Goal: Task Accomplishment & Management: Complete application form

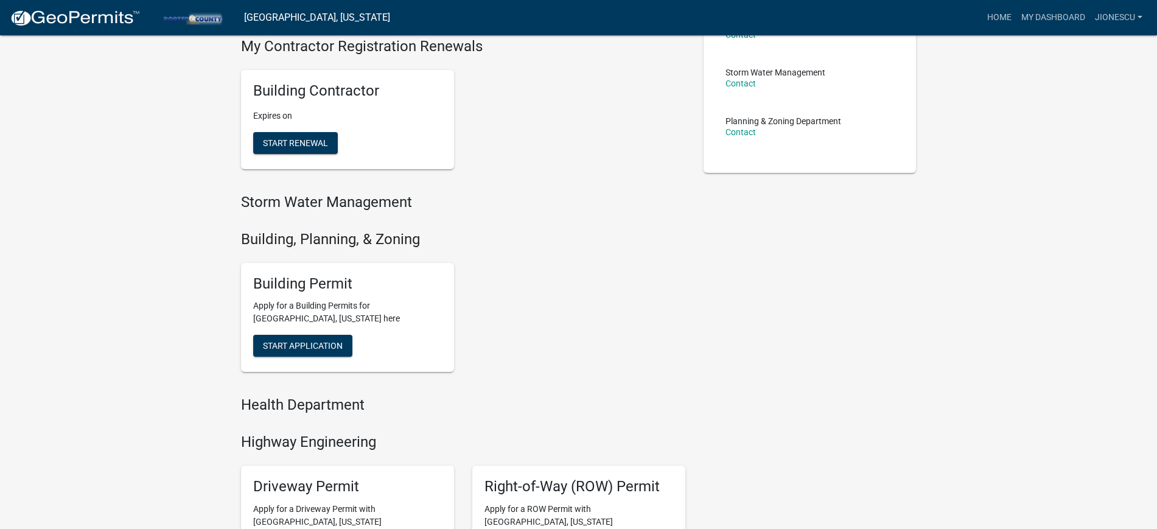
scroll to position [304, 0]
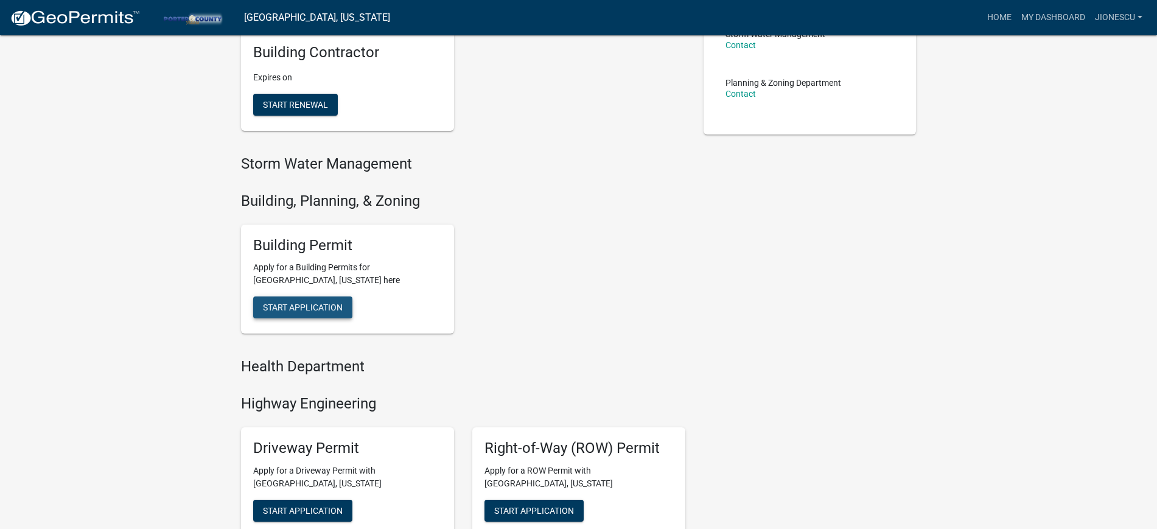
click at [294, 310] on span "Start Application" at bounding box center [303, 307] width 80 height 10
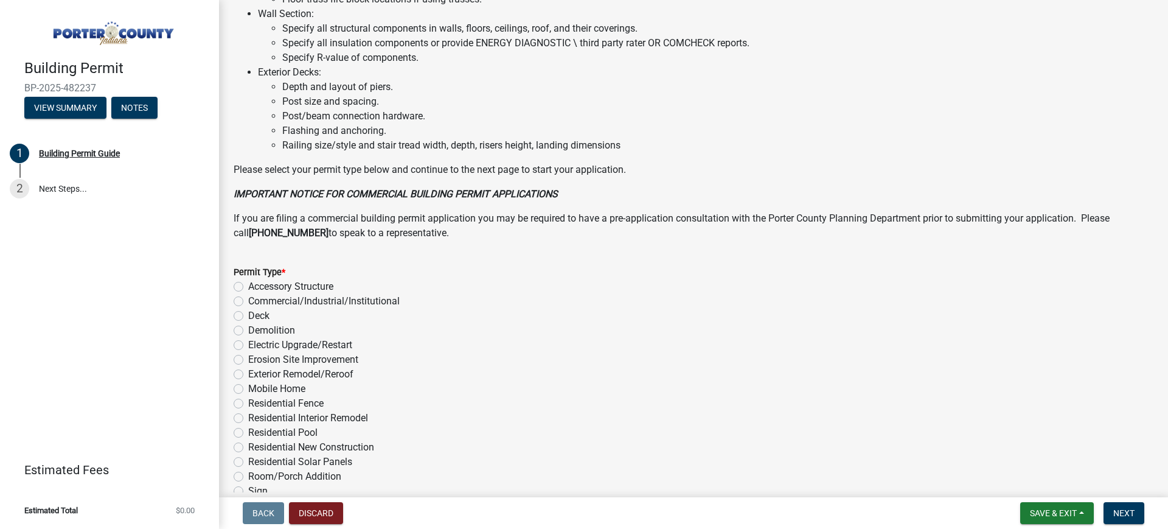
scroll to position [848, 0]
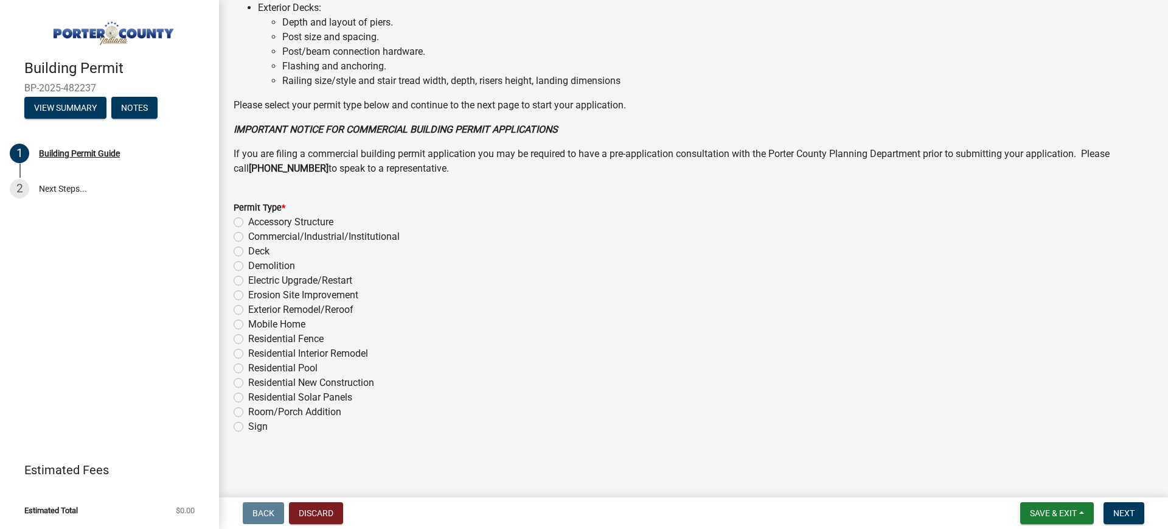
click at [314, 309] on label "Exterior Remodel/Reroof" at bounding box center [300, 309] width 105 height 15
click at [256, 309] on input "Exterior Remodel/Reroof" at bounding box center [252, 306] width 8 height 8
radio input "true"
click at [1138, 507] on button "Next" at bounding box center [1124, 513] width 41 height 22
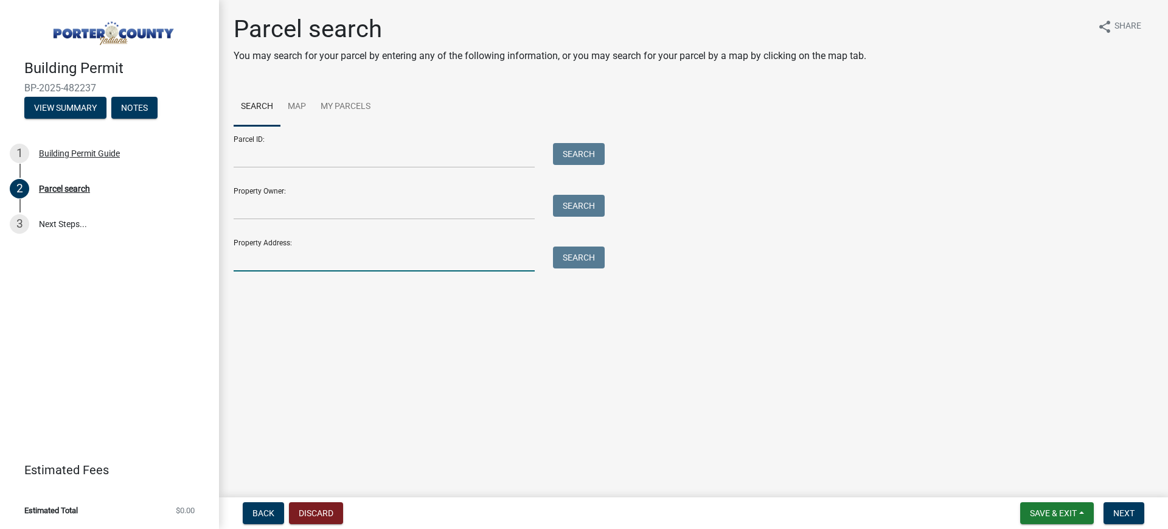
click at [301, 264] on input "Property Address:" at bounding box center [384, 258] width 301 height 25
paste input "537 N 750 W"
type input "537 N 750 W"
click at [595, 266] on button "Search" at bounding box center [579, 257] width 52 height 22
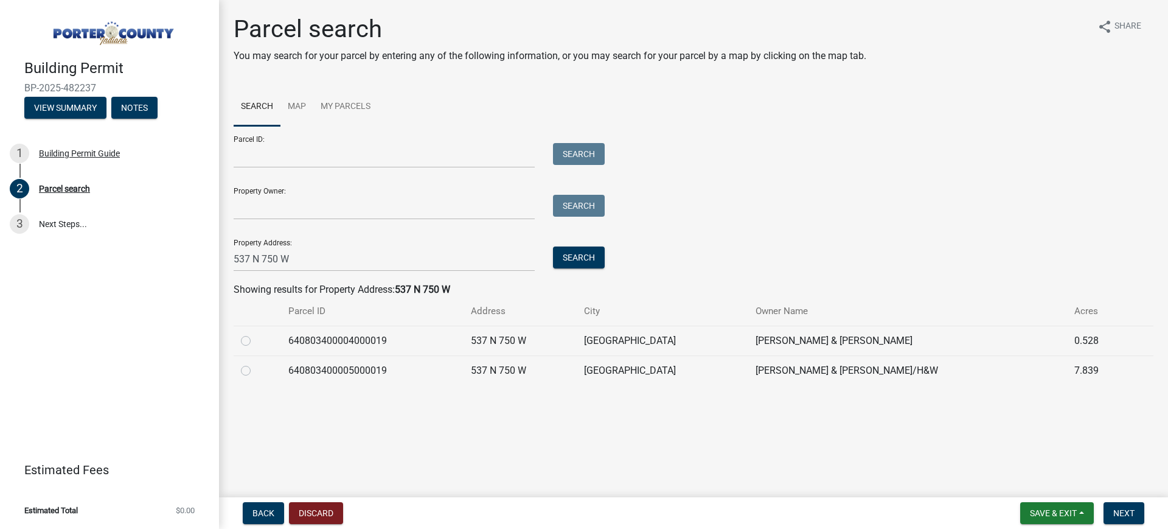
click at [256, 363] on label at bounding box center [256, 363] width 0 height 0
click at [256, 371] on input "radio" at bounding box center [260, 367] width 8 height 8
radio input "true"
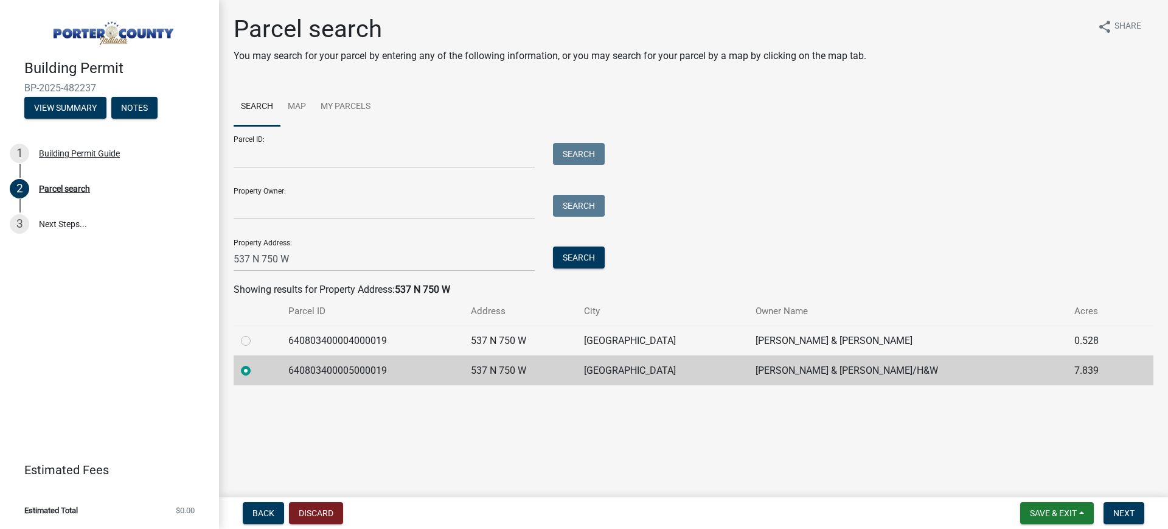
click at [256, 333] on label at bounding box center [256, 333] width 0 height 0
click at [256, 335] on input "radio" at bounding box center [260, 337] width 8 height 8
radio input "true"
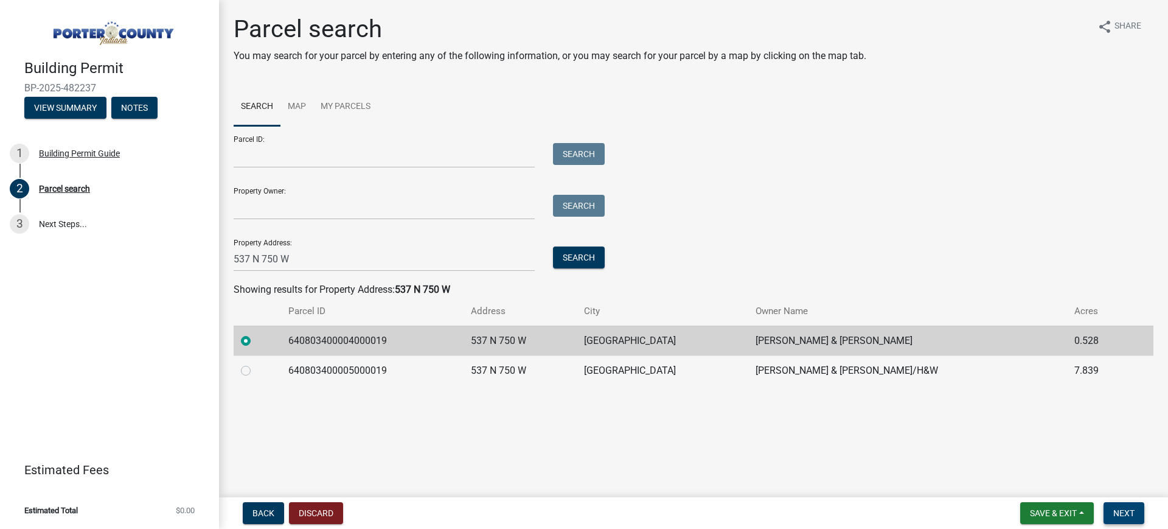
click at [1132, 505] on button "Next" at bounding box center [1124, 513] width 41 height 22
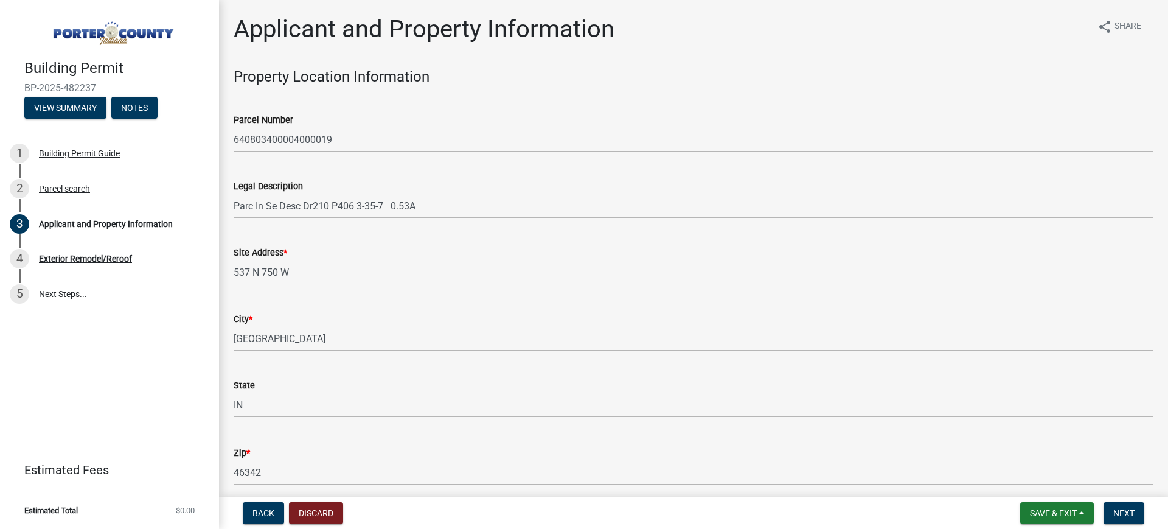
scroll to position [228, 0]
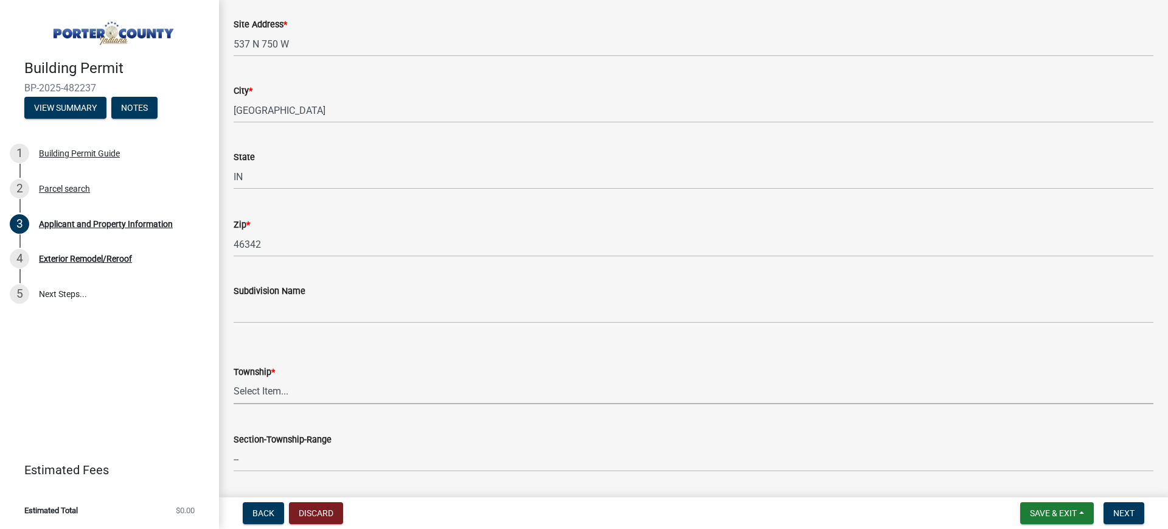
click at [307, 380] on select "Select Item... [PERSON_NAME][GEOGRAPHIC_DATA] [PERSON_NAME][GEOGRAPHIC_DATA] [G…" at bounding box center [694, 391] width 920 height 25
click at [234, 379] on select "Select Item... [PERSON_NAME][GEOGRAPHIC_DATA] [PERSON_NAME][GEOGRAPHIC_DATA] [G…" at bounding box center [694, 391] width 920 height 25
select select "eebc071e-620a-4db8-83e9-cb6b194c67e9"
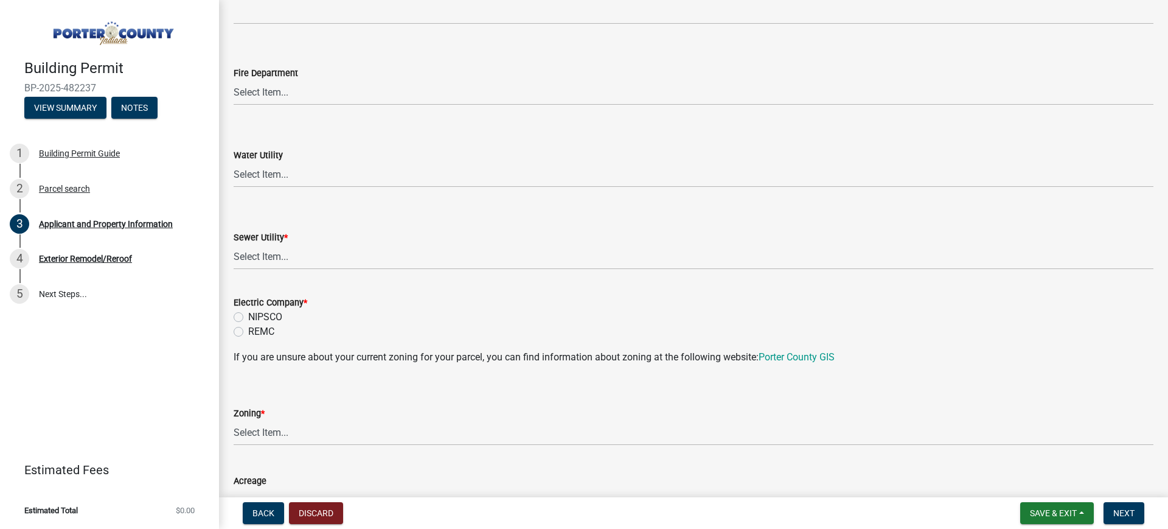
scroll to position [761, 0]
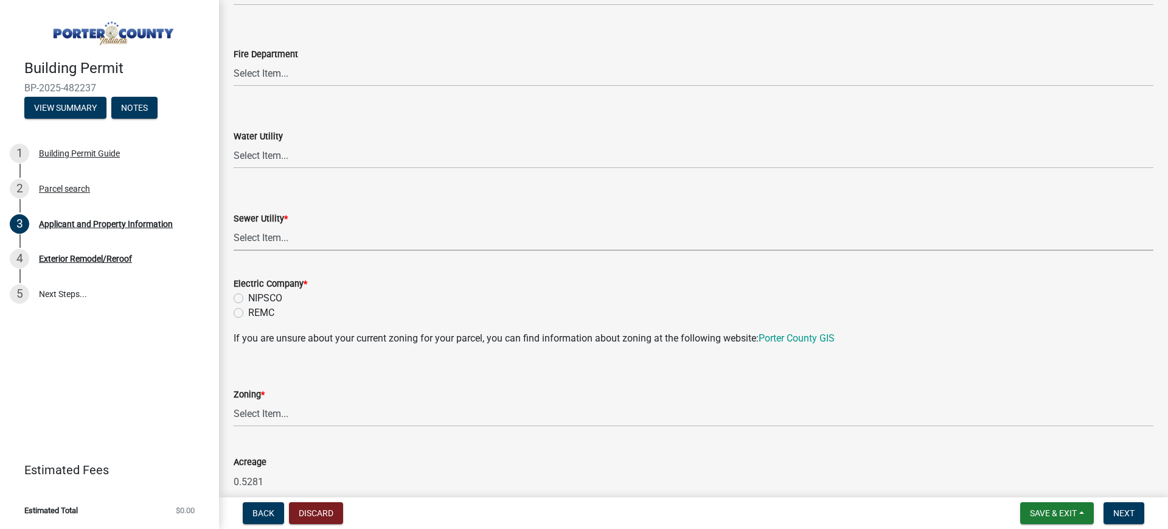
click at [299, 239] on select "Select Item... Aqua [US_STATE] Inc Damon Run Falling Waters Lake Eliza - LEACD …" at bounding box center [694, 238] width 920 height 25
click at [234, 226] on select "Select Item... Aqua [US_STATE] Inc Damon Run Falling Waters Lake Eliza - LEACD …" at bounding box center [694, 238] width 920 height 25
click at [300, 237] on select "Select Item... Aqua [US_STATE] Inc Damon Run Falling Waters Lake Eliza - LEACD …" at bounding box center [694, 238] width 920 height 25
click at [234, 226] on select "Select Item... Aqua [US_STATE] Inc Damon Run Falling Waters Lake Eliza - LEACD …" at bounding box center [694, 238] width 920 height 25
select select "ad46db9b-b68a-4590-8d08-f4fb10f3ead6"
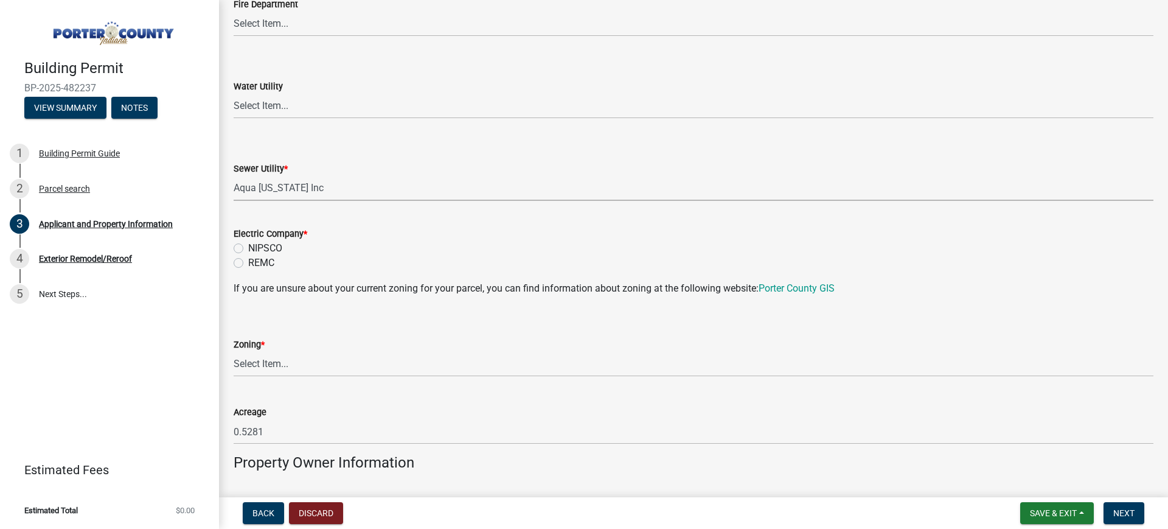
scroll to position [837, 0]
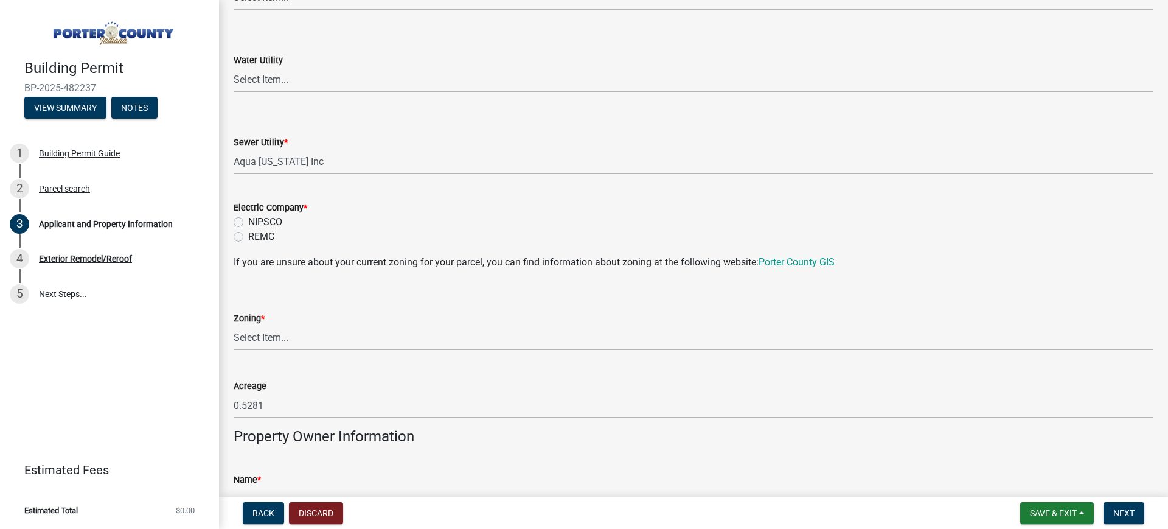
click at [279, 220] on label "NIPSCO" at bounding box center [265, 222] width 34 height 15
click at [256, 220] on input "NIPSCO" at bounding box center [252, 219] width 8 height 8
radio input "true"
click at [286, 330] on select "Select Item... A1 A2 CH CM CN I1 I2 I3 IN MP OT P1 P2 PUD R1 R2 R3 R4 RL RR" at bounding box center [694, 338] width 920 height 25
click at [234, 326] on select "Select Item... A1 A2 CH CM CN I1 I2 I3 IN MP OT P1 P2 PUD R1 R2 R3 R4 RL RR" at bounding box center [694, 338] width 920 height 25
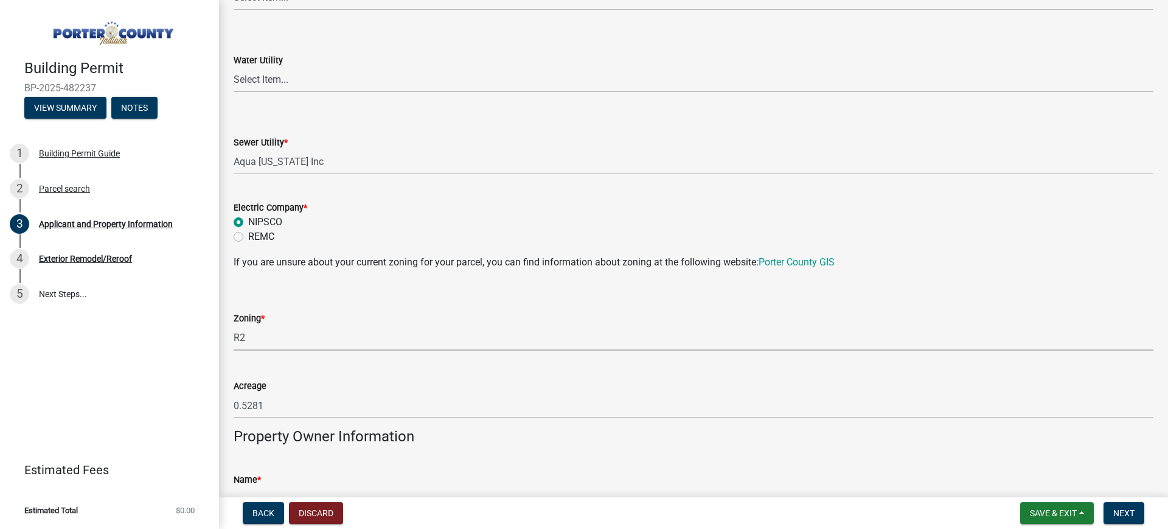
select select "0d764019-f1ff-4f3b-9299-33f0d080acc7"
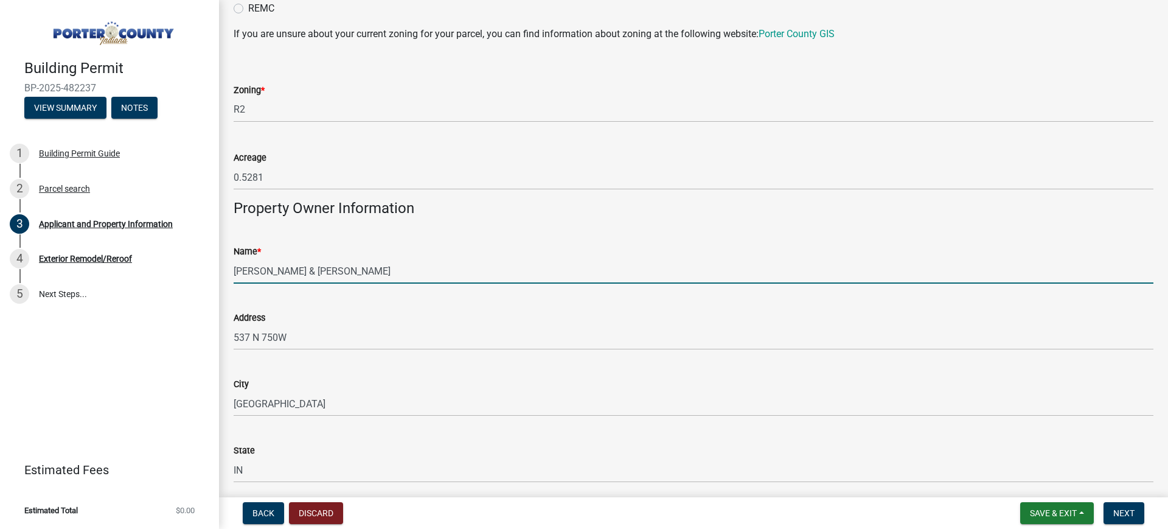
click at [284, 269] on input "[PERSON_NAME] & [PERSON_NAME]" at bounding box center [694, 271] width 920 height 25
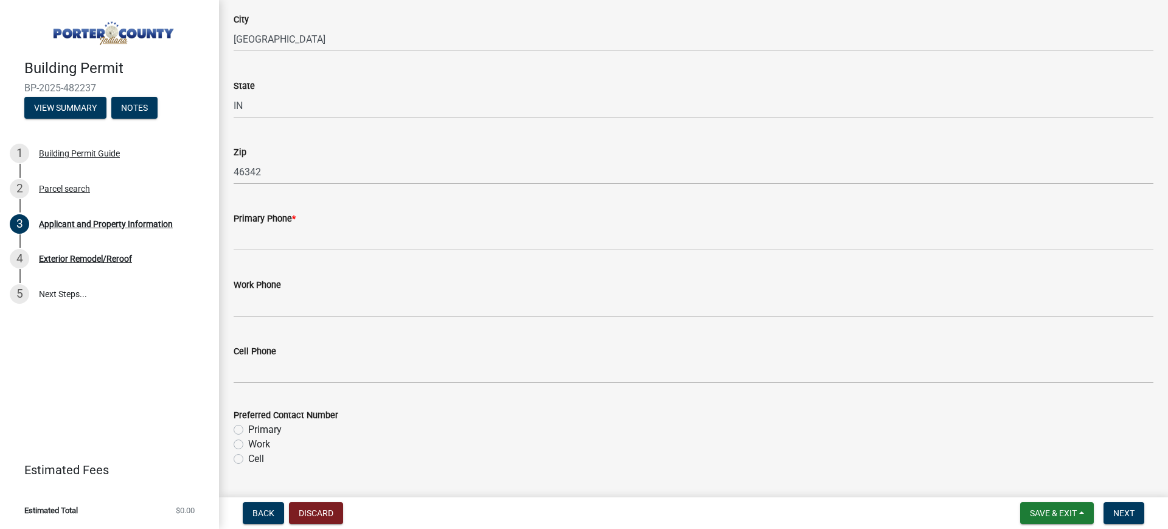
scroll to position [1445, 0]
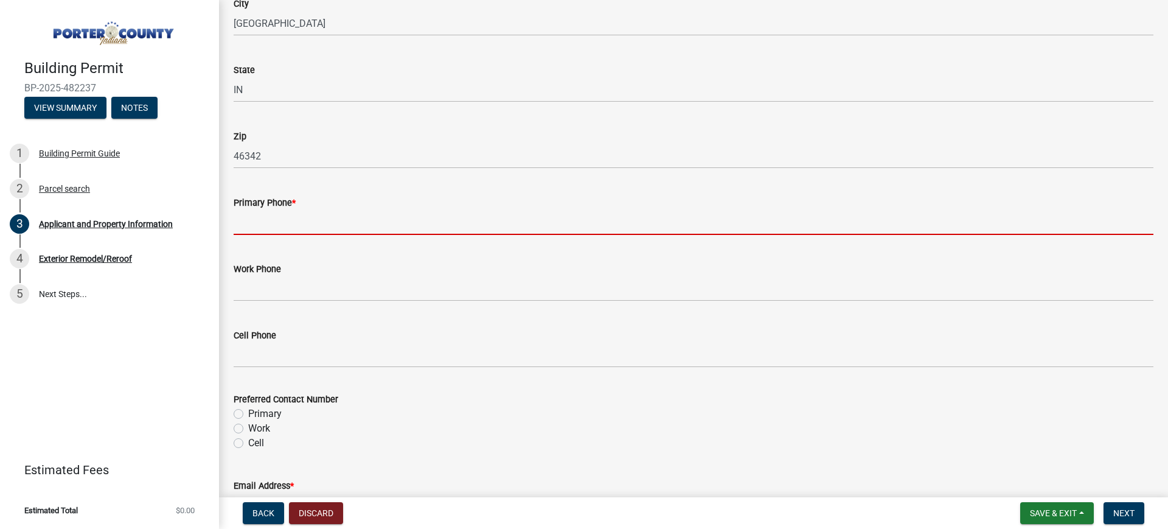
click at [285, 225] on input "Primary Phone *" at bounding box center [694, 222] width 920 height 25
paste input "[PHONE_NUMBER]"
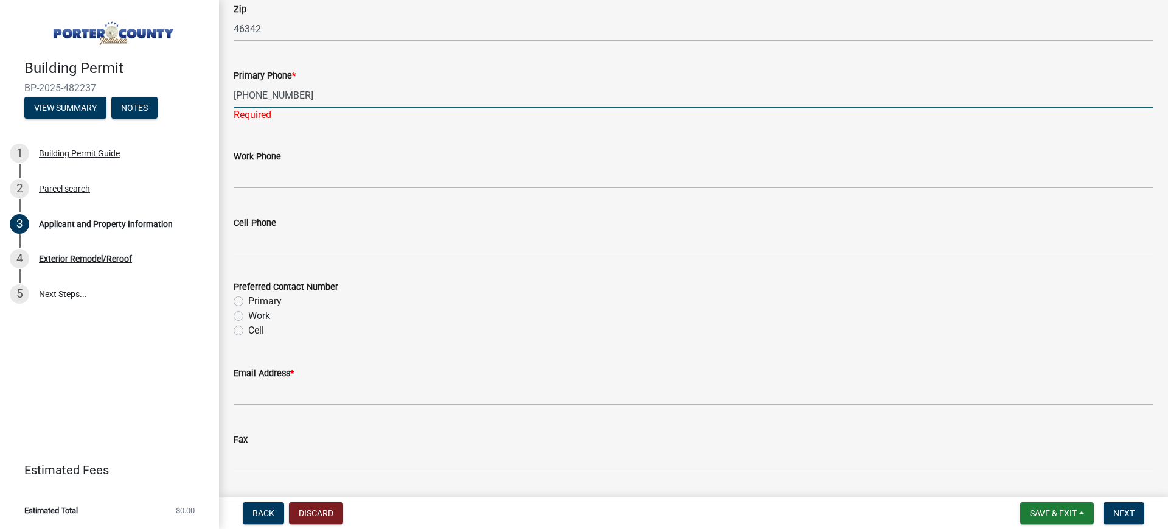
scroll to position [1597, 0]
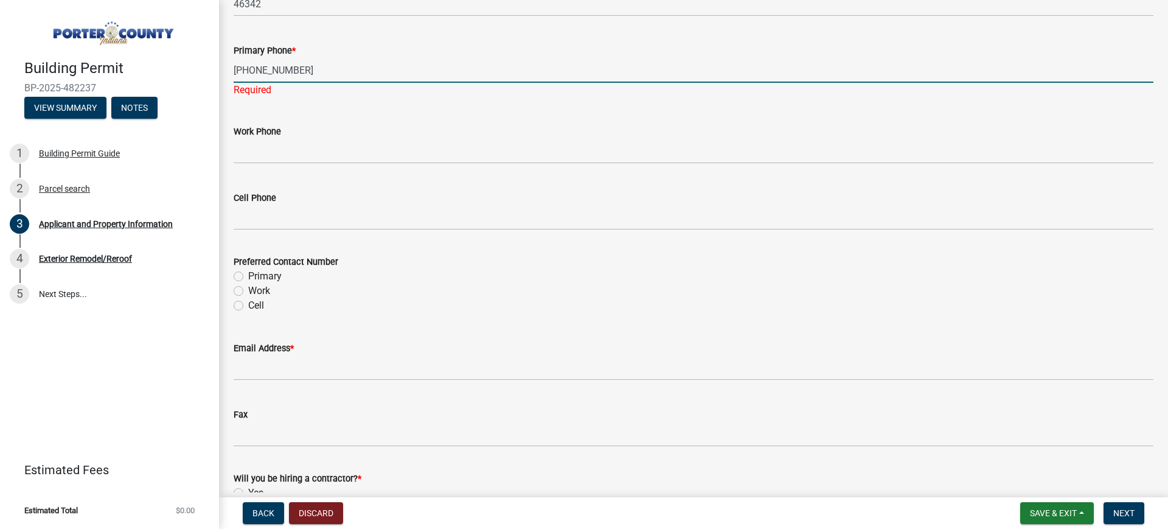
type input "[PHONE_NUMBER]"
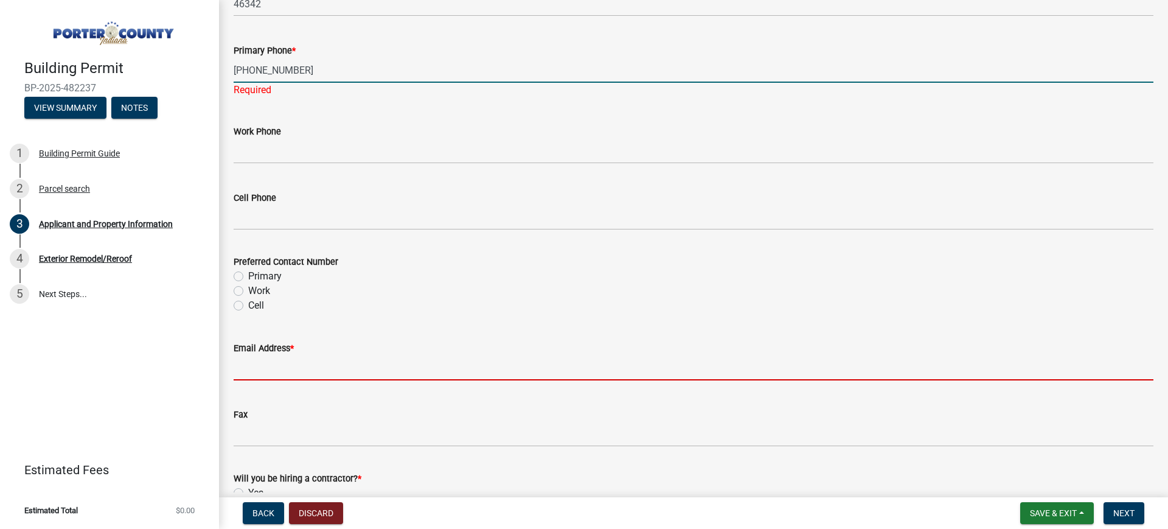
click at [259, 361] on input "Email Address *" at bounding box center [694, 367] width 920 height 25
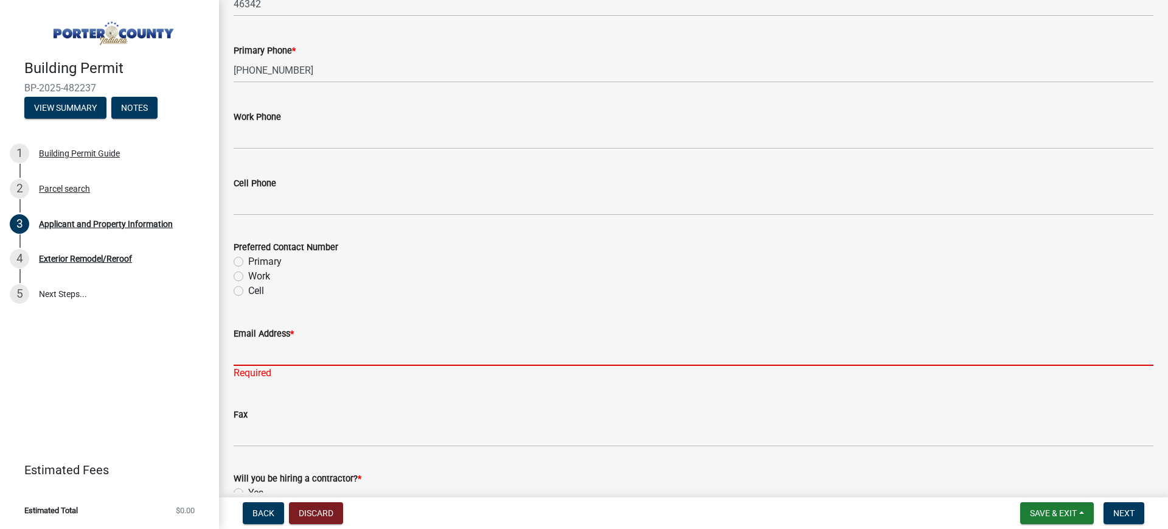
paste input "[PERSON_NAME][EMAIL_ADDRESS][DOMAIN_NAME]"
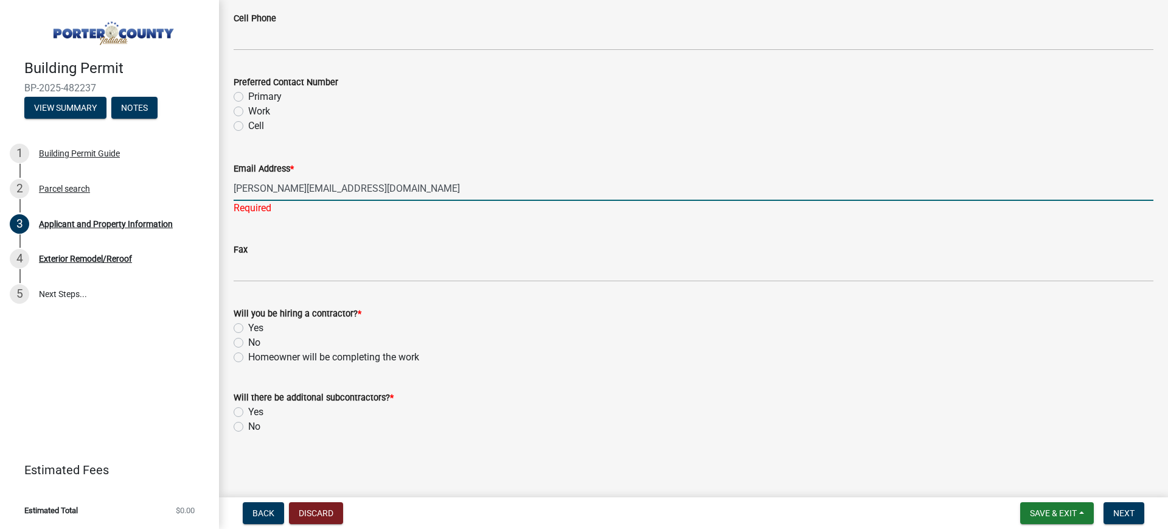
type input "[PERSON_NAME][EMAIL_ADDRESS][DOMAIN_NAME]"
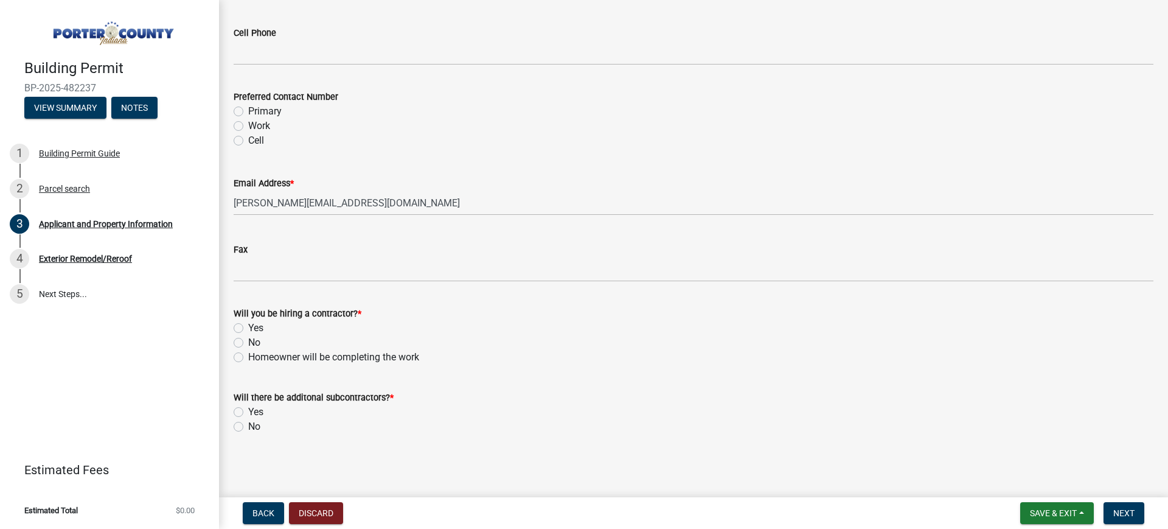
click at [248, 329] on label "Yes" at bounding box center [255, 328] width 15 height 15
click at [248, 329] on input "Yes" at bounding box center [252, 325] width 8 height 8
radio input "true"
click at [248, 425] on label "No" at bounding box center [254, 426] width 12 height 15
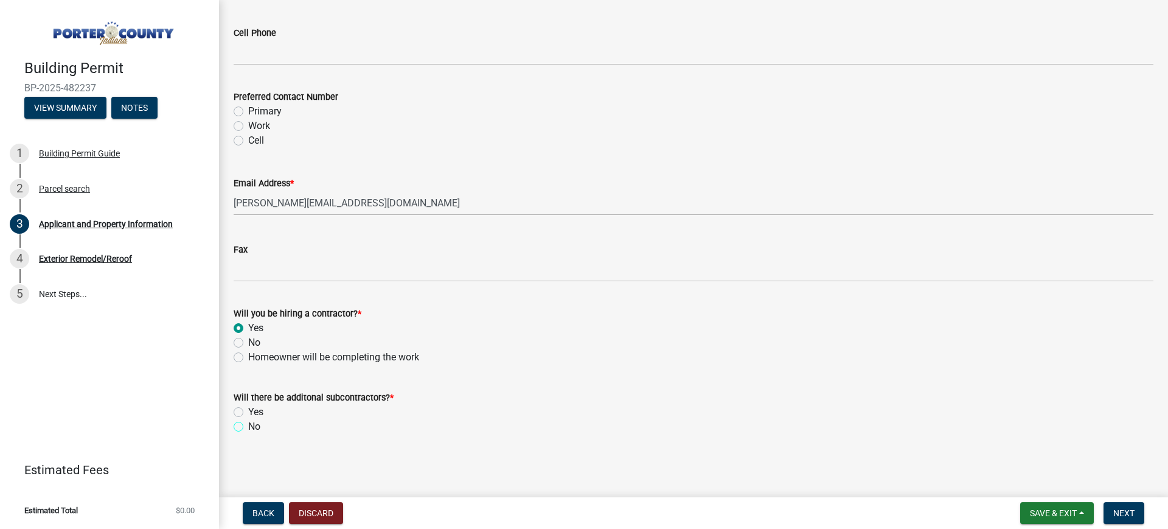
click at [248, 425] on input "No" at bounding box center [252, 423] width 8 height 8
radio input "true"
click at [1127, 506] on button "Next" at bounding box center [1124, 513] width 41 height 22
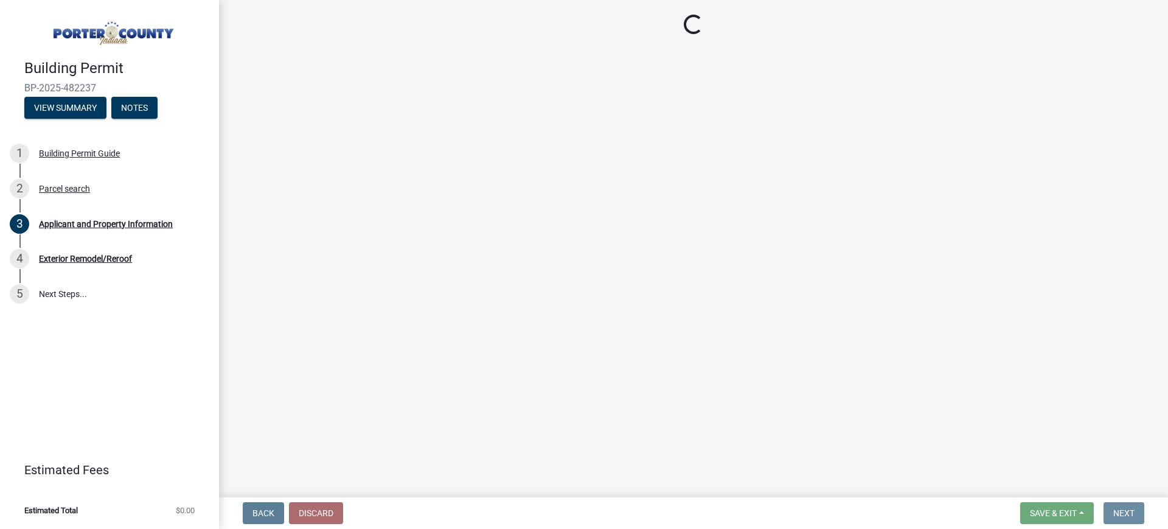
scroll to position [0, 0]
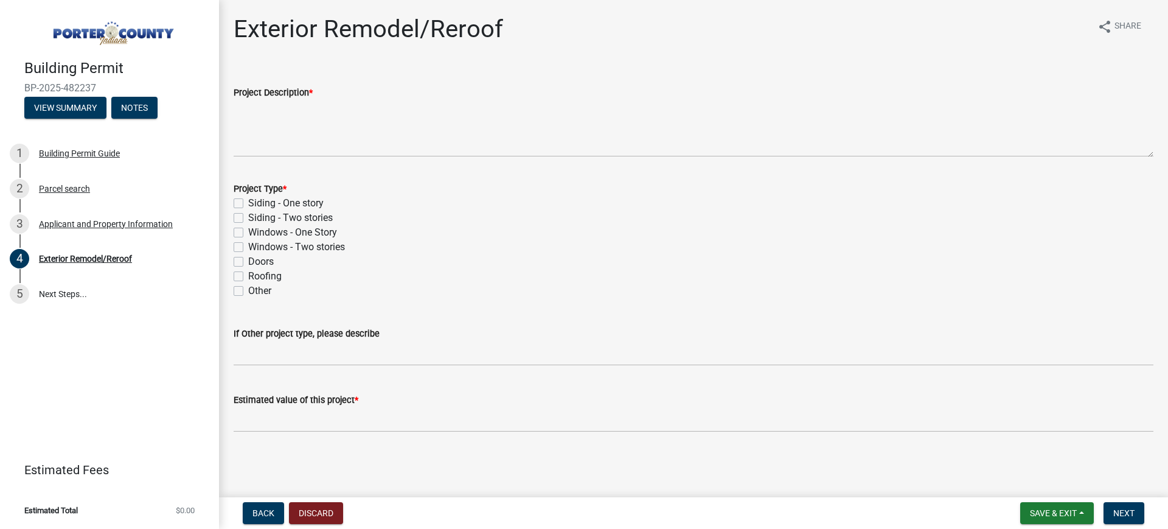
click at [282, 158] on wm-data-entity-input "Project Description *" at bounding box center [694, 117] width 920 height 99
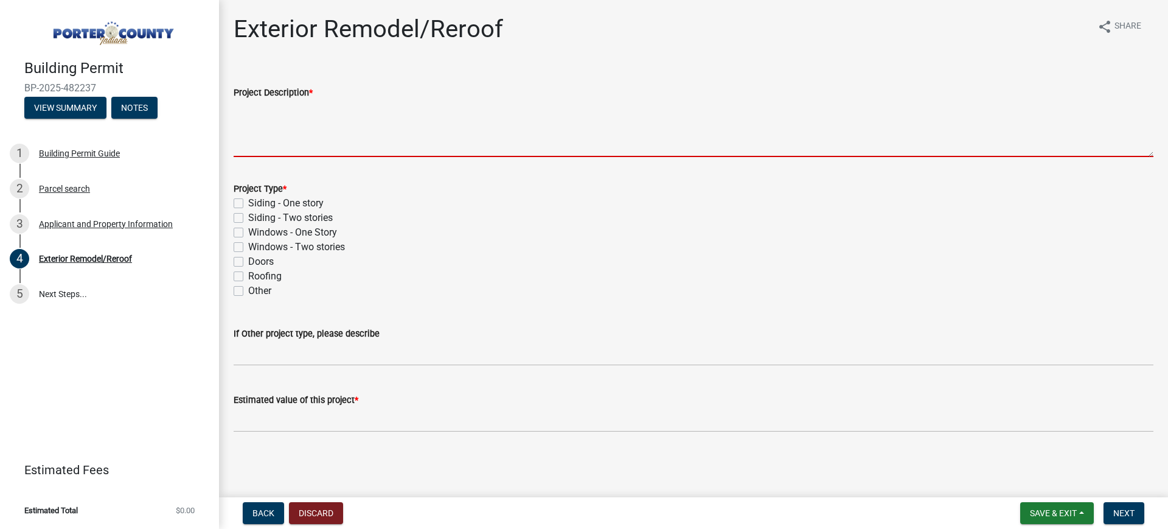
click at [296, 143] on textarea "Project Description *" at bounding box center [694, 128] width 920 height 57
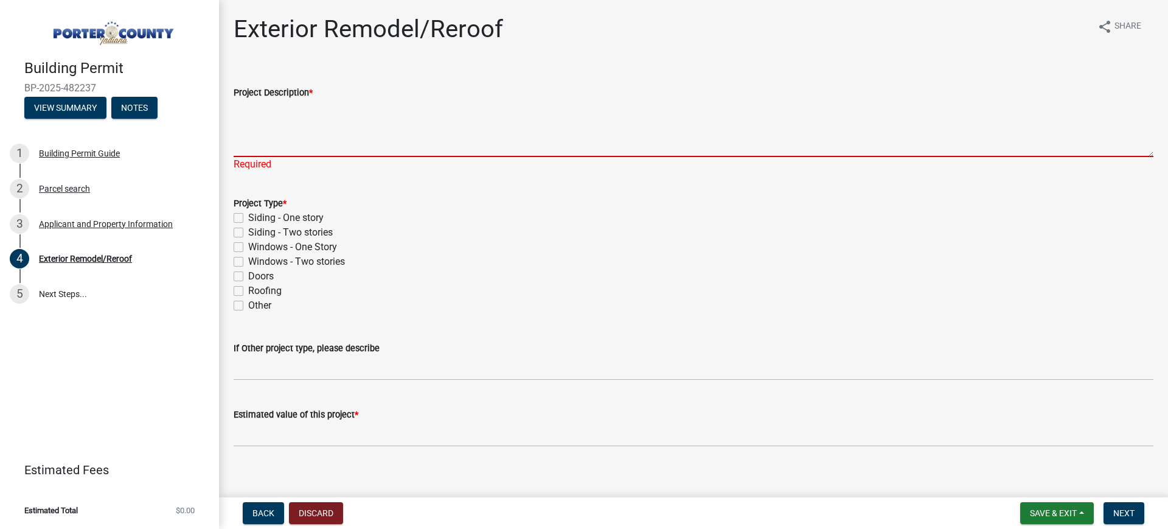
click at [349, 136] on textarea "Project Description *" at bounding box center [694, 128] width 920 height 57
paste textarea "Replace X Windows - no size change"
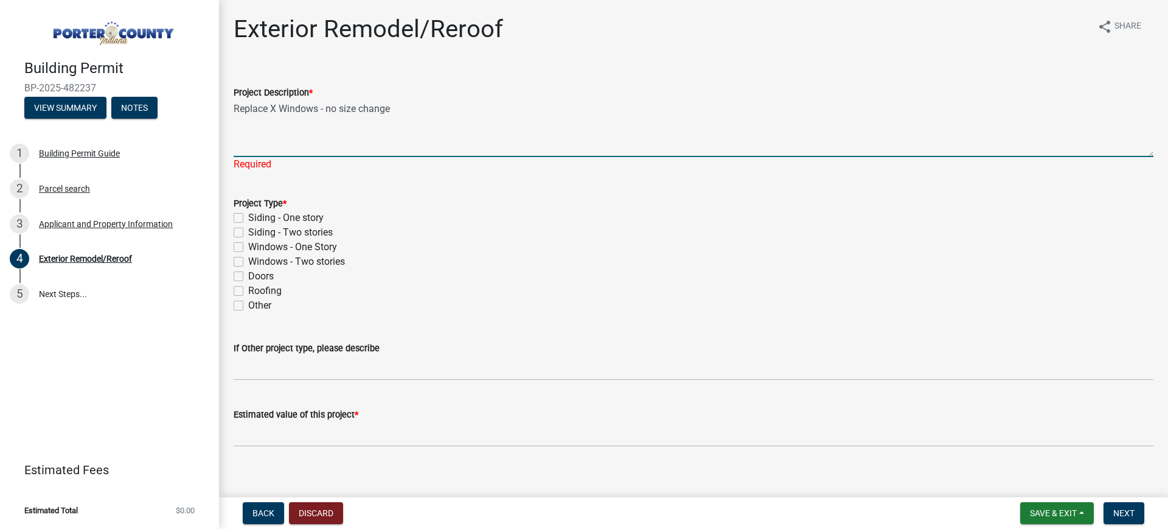
click at [271, 102] on textarea "Replace X Windows - no size change" at bounding box center [694, 128] width 920 height 57
click at [326, 110] on textarea "Replace (3)Windows - no size change" at bounding box center [694, 128] width 920 height 57
type textarea "Replace (3)Windows (1)Entry Door - no size change"
click at [240, 246] on div "Project Type * Siding - One story Siding - Two stories Windows - One Story Wind…" at bounding box center [694, 254] width 920 height 117
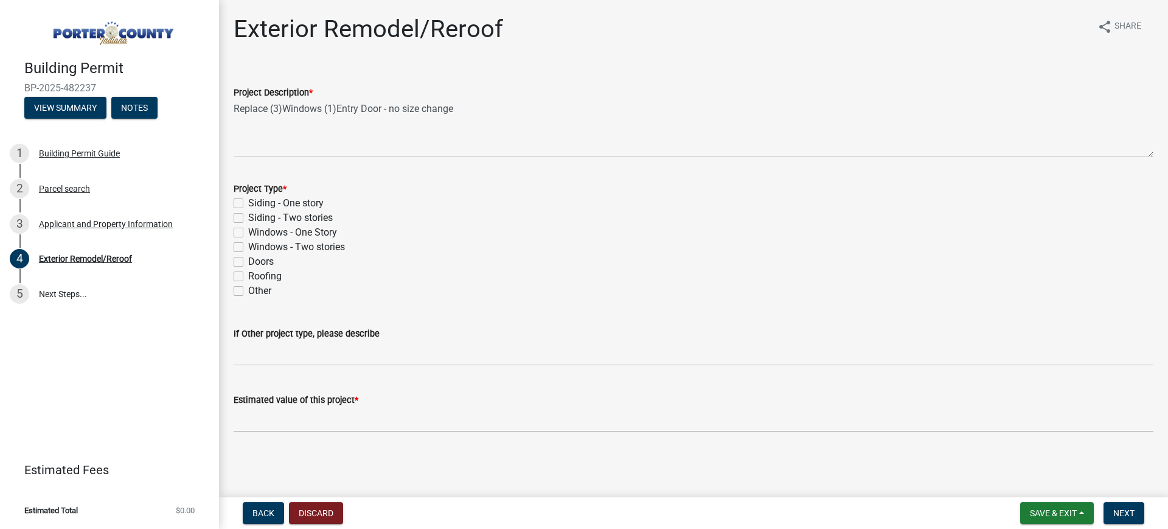
click at [248, 244] on label "Windows - Two stories" at bounding box center [296, 247] width 97 height 15
click at [248, 244] on input "Windows - Two stories" at bounding box center [252, 244] width 8 height 8
checkbox input "true"
checkbox input "false"
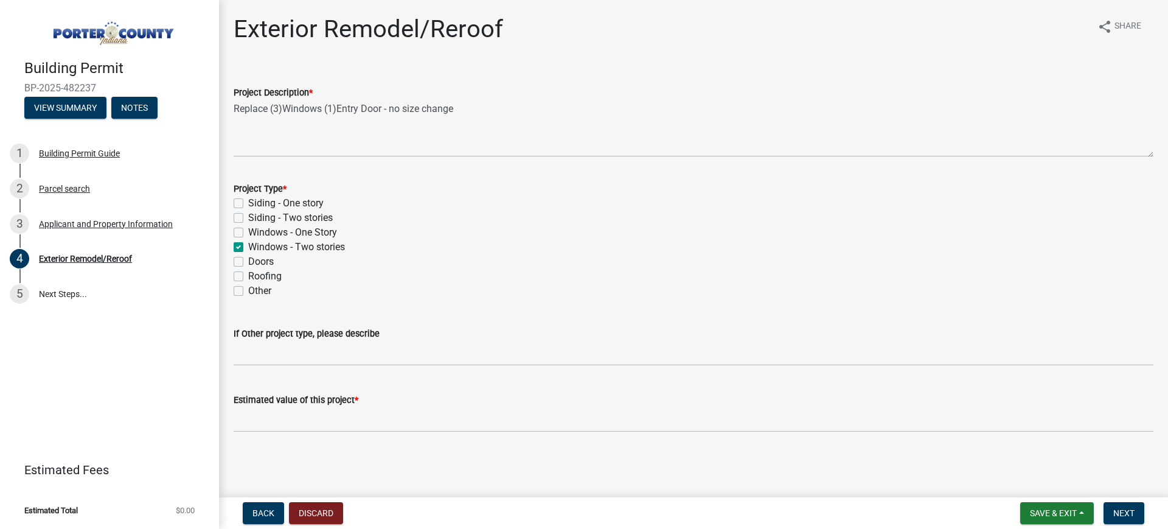
checkbox input "false"
checkbox input "true"
checkbox input "false"
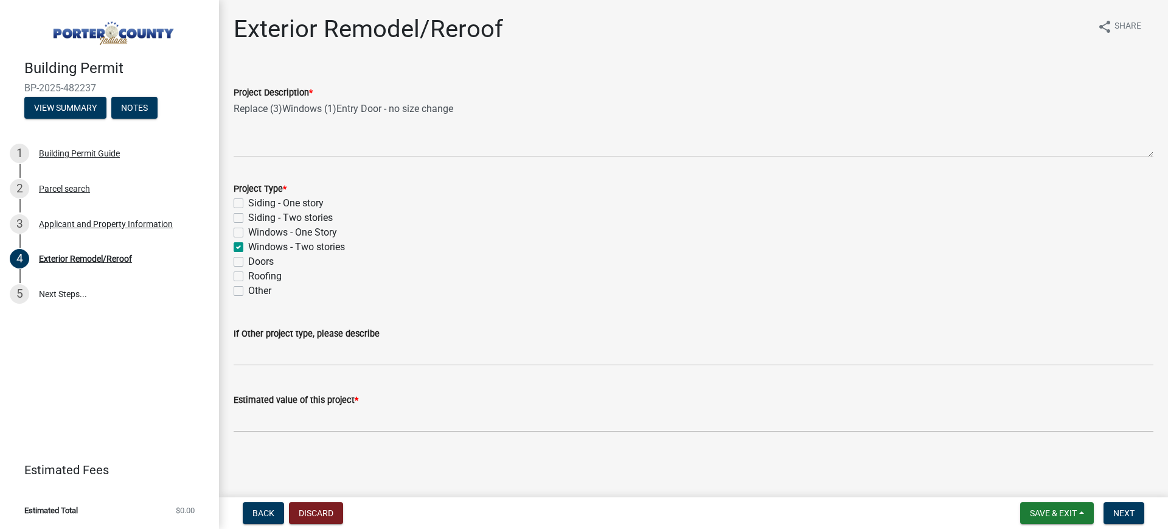
click at [248, 259] on label "Doors" at bounding box center [261, 261] width 26 height 15
click at [248, 259] on input "Doors" at bounding box center [252, 258] width 8 height 8
checkbox input "true"
checkbox input "false"
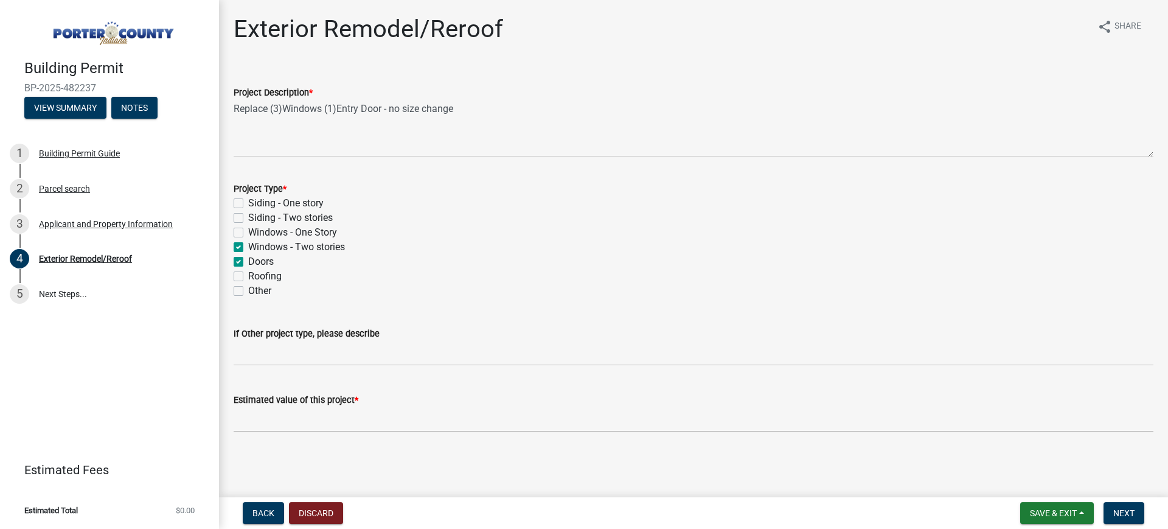
checkbox input "false"
checkbox input "true"
checkbox input "false"
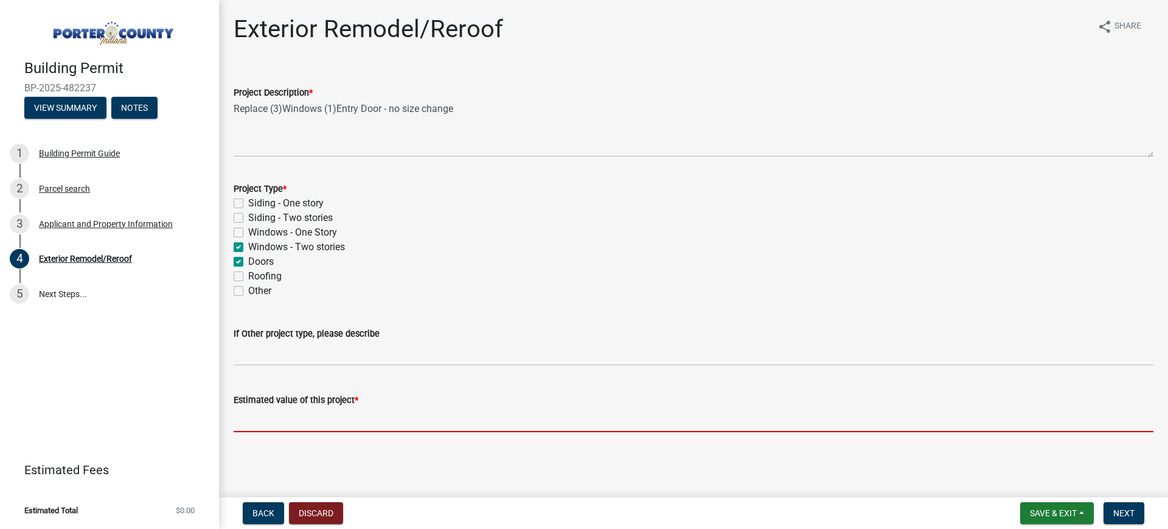
click at [289, 413] on input "text" at bounding box center [694, 419] width 920 height 25
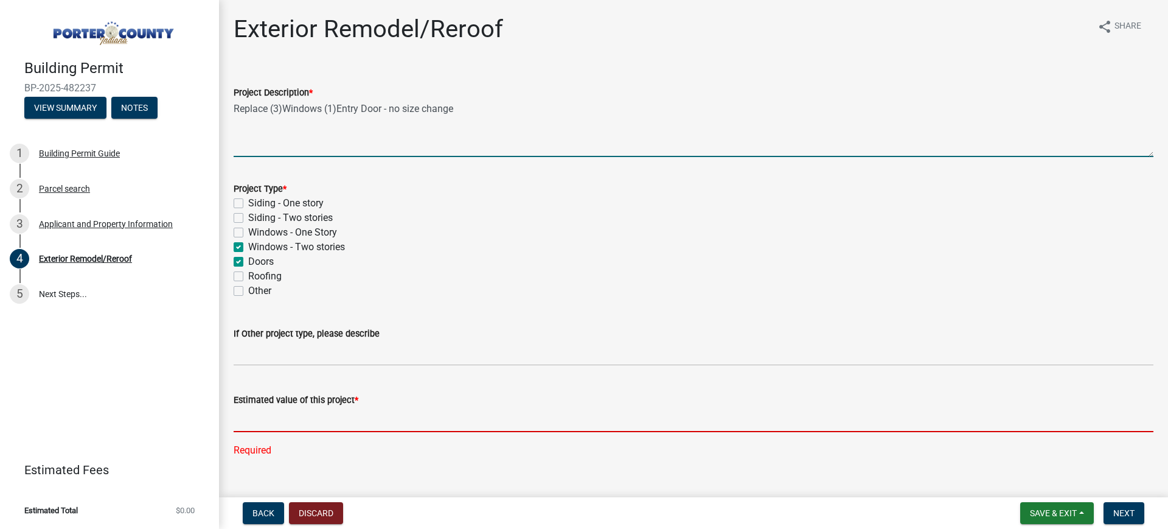
click at [380, 106] on textarea "Replace (3)Windows (1)Entry Door - no size change" at bounding box center [694, 128] width 920 height 57
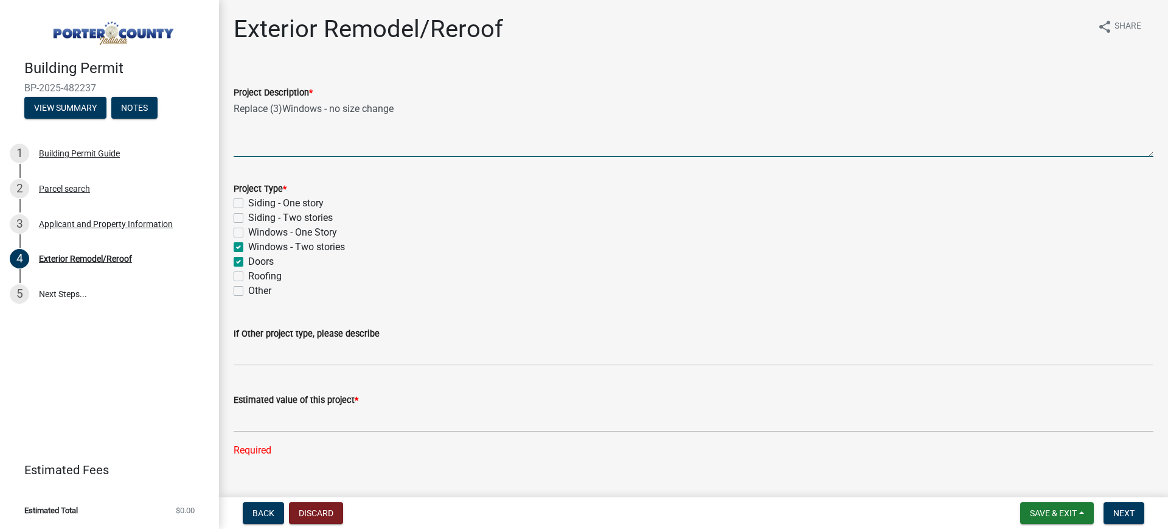
click at [281, 111] on textarea "Replace (3)Windows - no size change" at bounding box center [694, 128] width 920 height 57
type textarea "Replace 3 Windows - no size change"
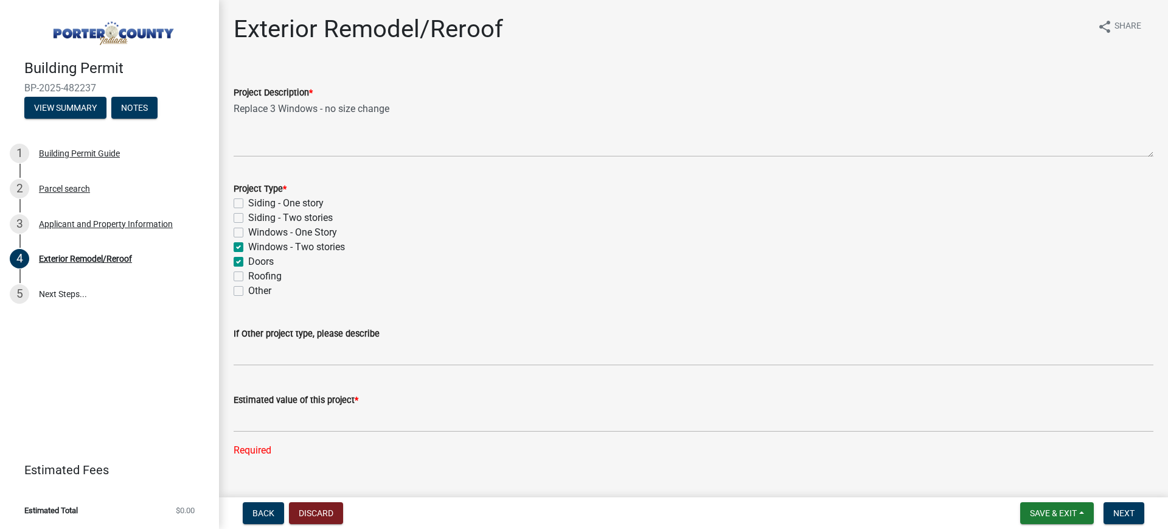
click at [248, 257] on label "Doors" at bounding box center [261, 261] width 26 height 15
click at [248, 257] on input "Doors" at bounding box center [252, 258] width 8 height 8
checkbox input "false"
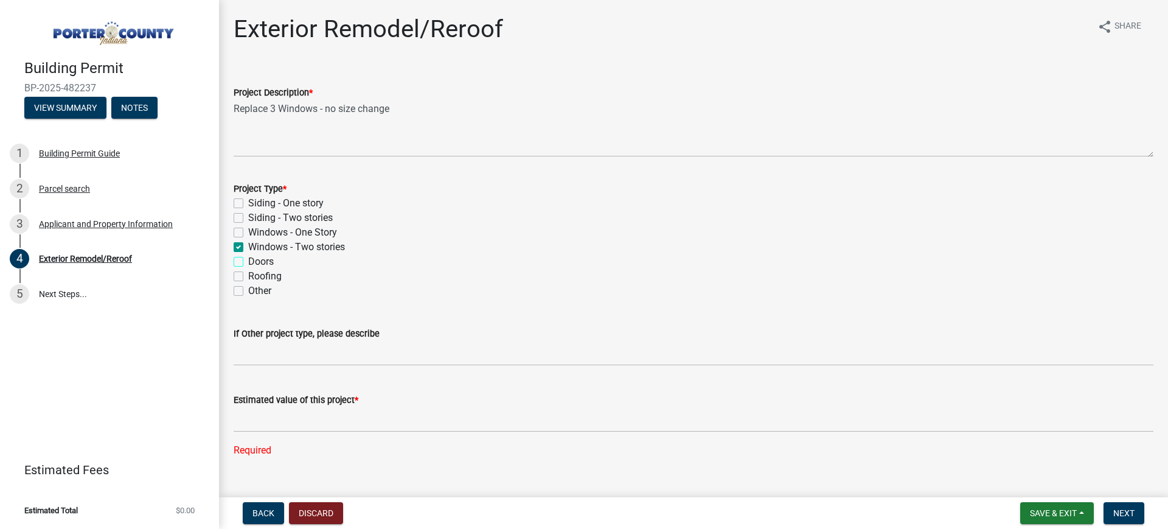
checkbox input "false"
checkbox input "true"
checkbox input "false"
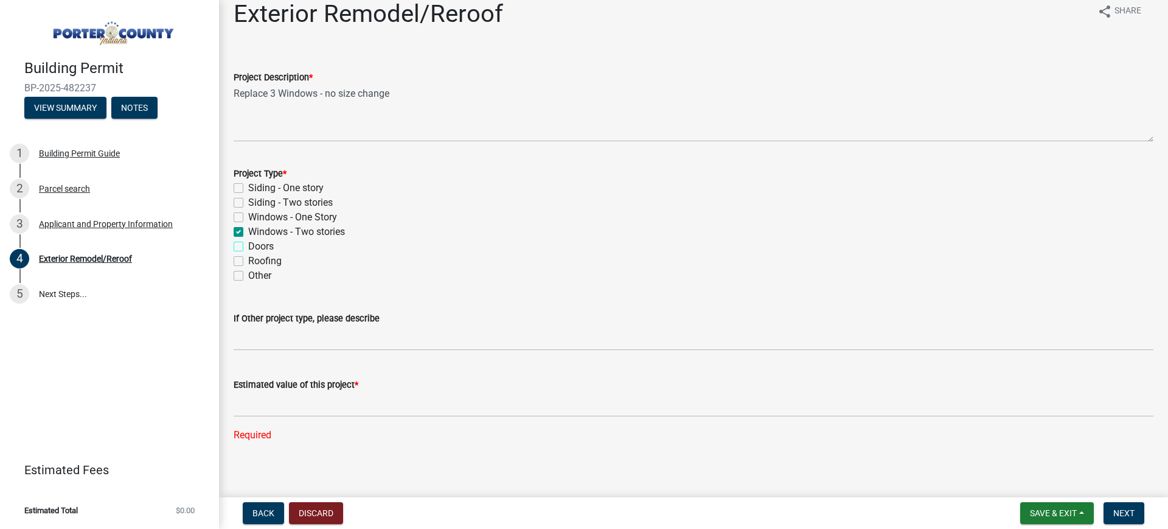
scroll to position [23, 0]
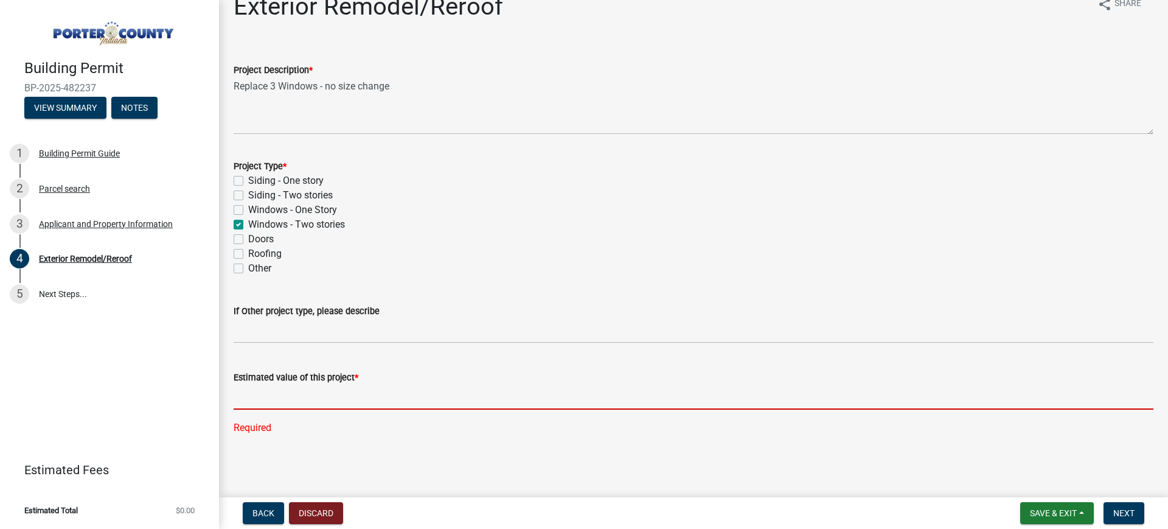
click at [320, 386] on input "text" at bounding box center [694, 397] width 920 height 25
paste input "15,019"
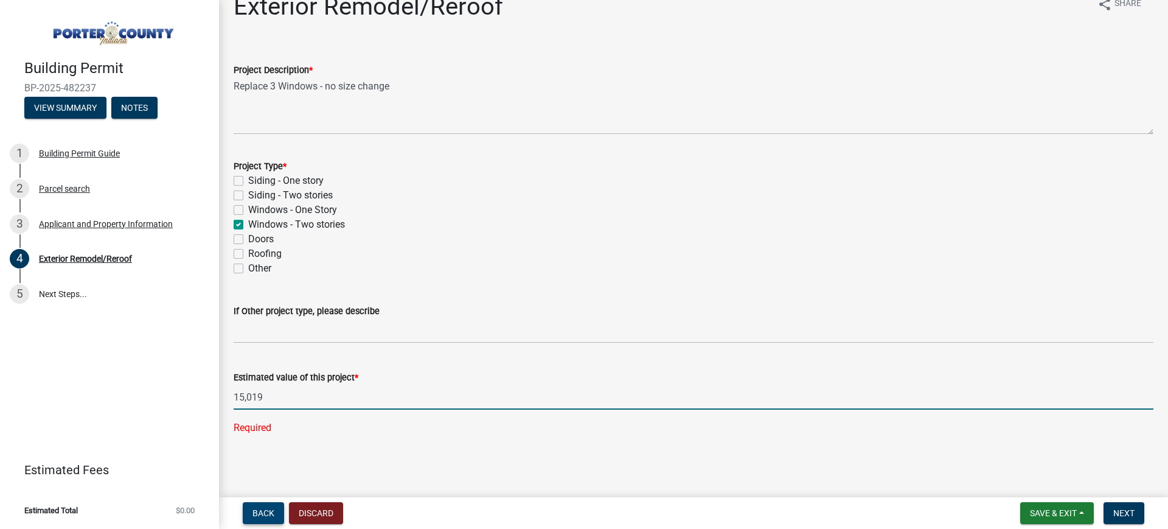
type input "15019"
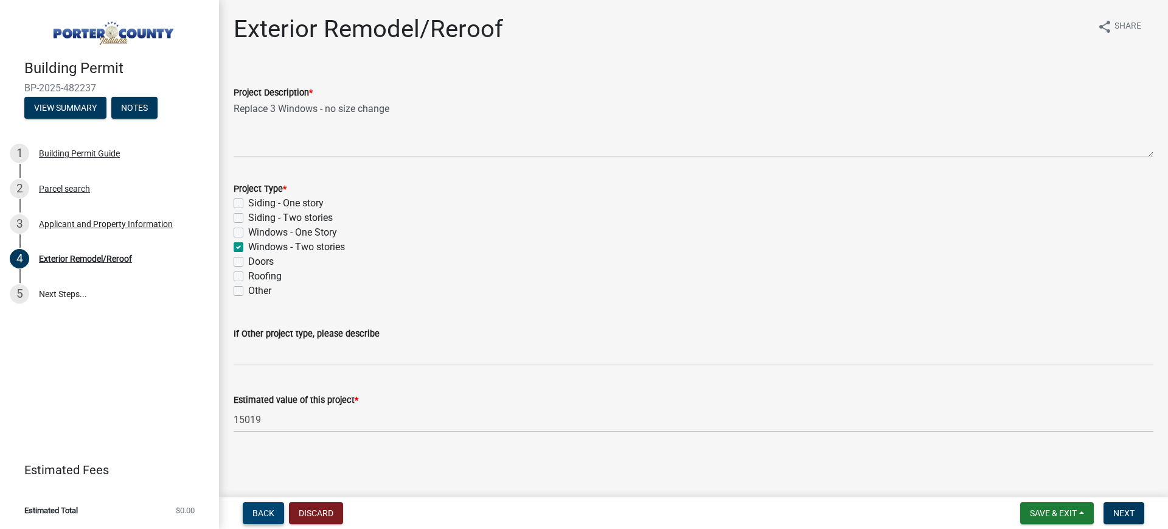
scroll to position [0, 0]
drag, startPoint x: 1117, startPoint y: 515, endPoint x: 1118, endPoint y: 505, distance: 9.8
click at [1118, 505] on button "Next" at bounding box center [1124, 513] width 41 height 22
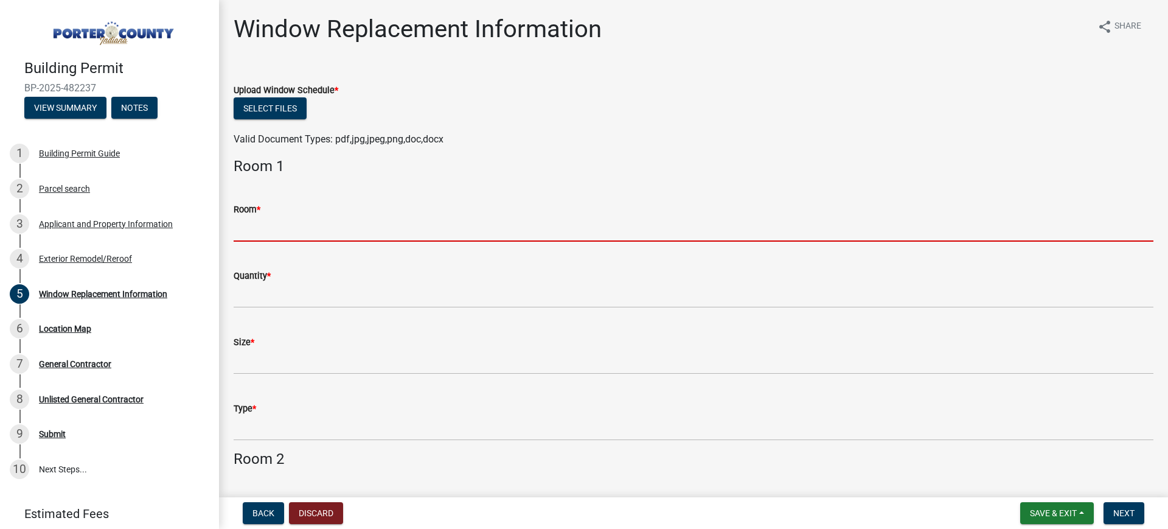
click at [269, 217] on input "Room *" at bounding box center [694, 229] width 920 height 25
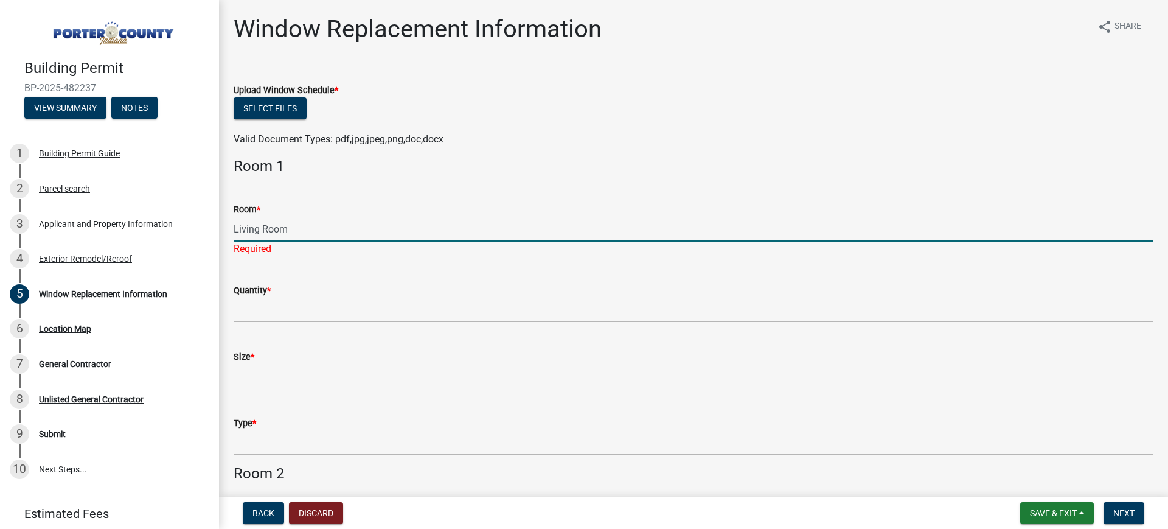
type input "Living Room"
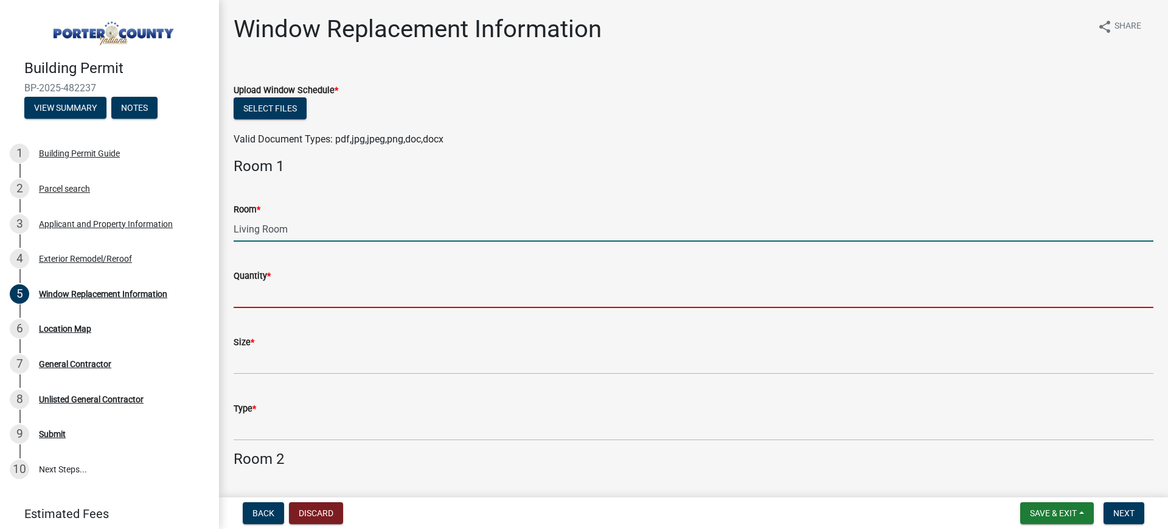
click at [292, 304] on input "Quantity *" at bounding box center [694, 295] width 920 height 25
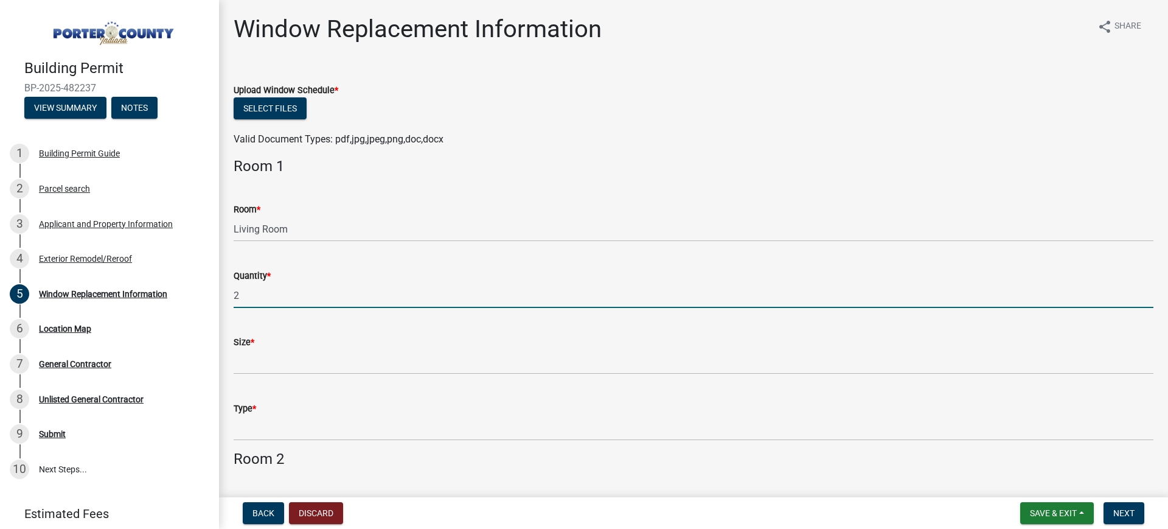
type input "2"
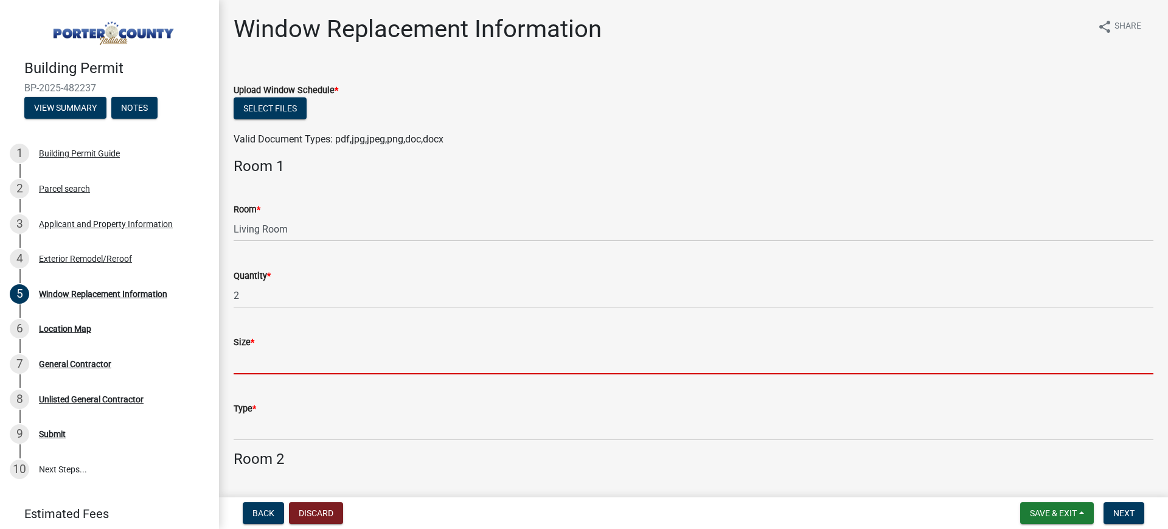
click at [364, 349] on input "Size *" at bounding box center [694, 361] width 920 height 25
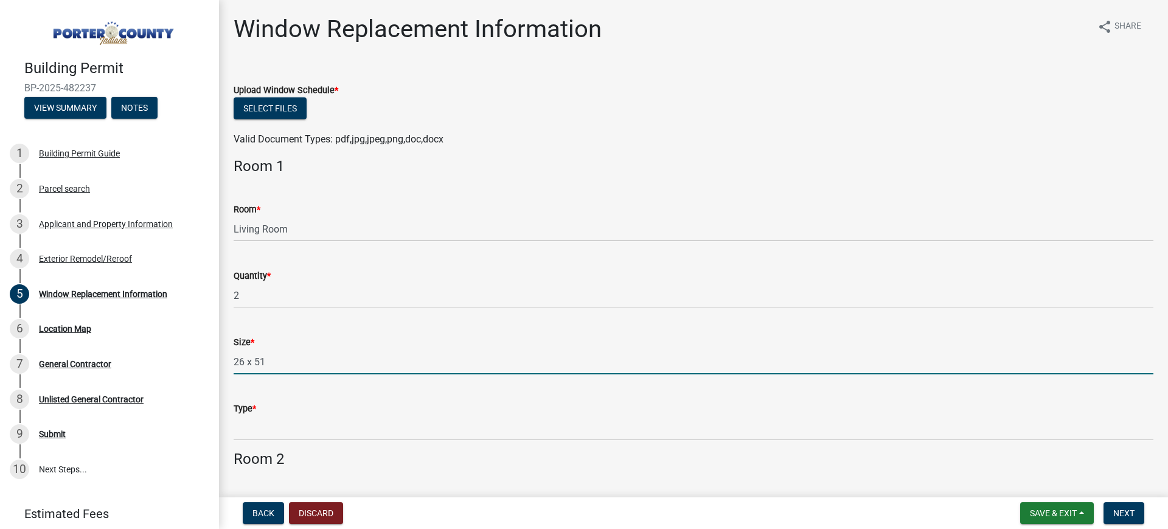
type input "26 x 51"
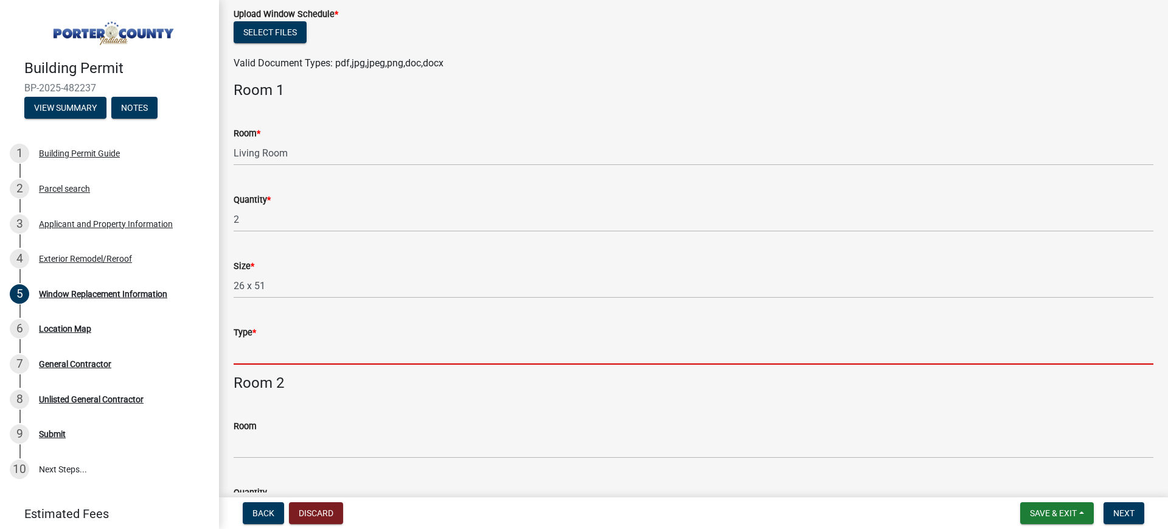
click at [287, 352] on input "Type *" at bounding box center [694, 352] width 920 height 25
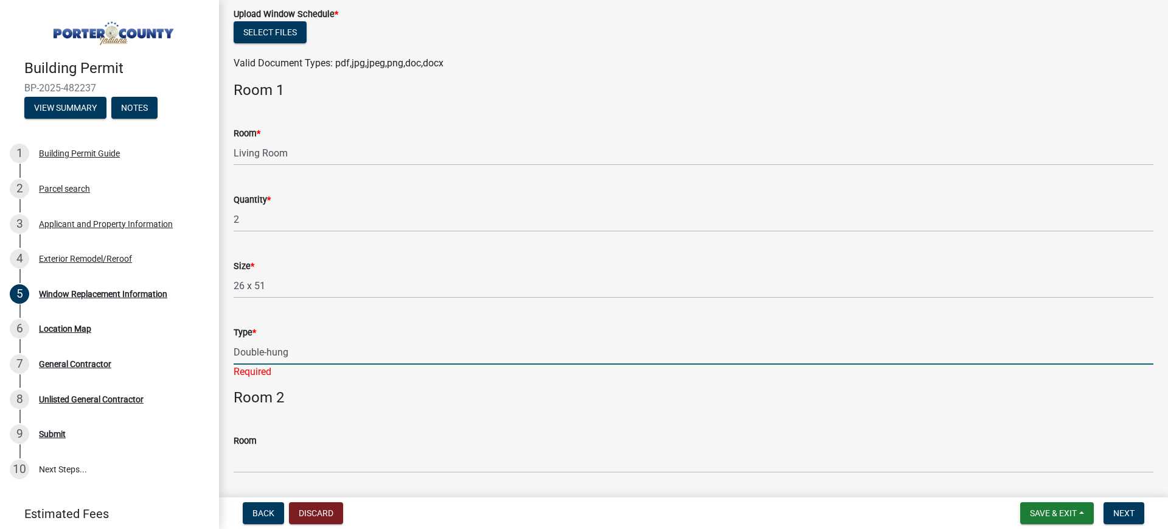
type input "Double-Hung"
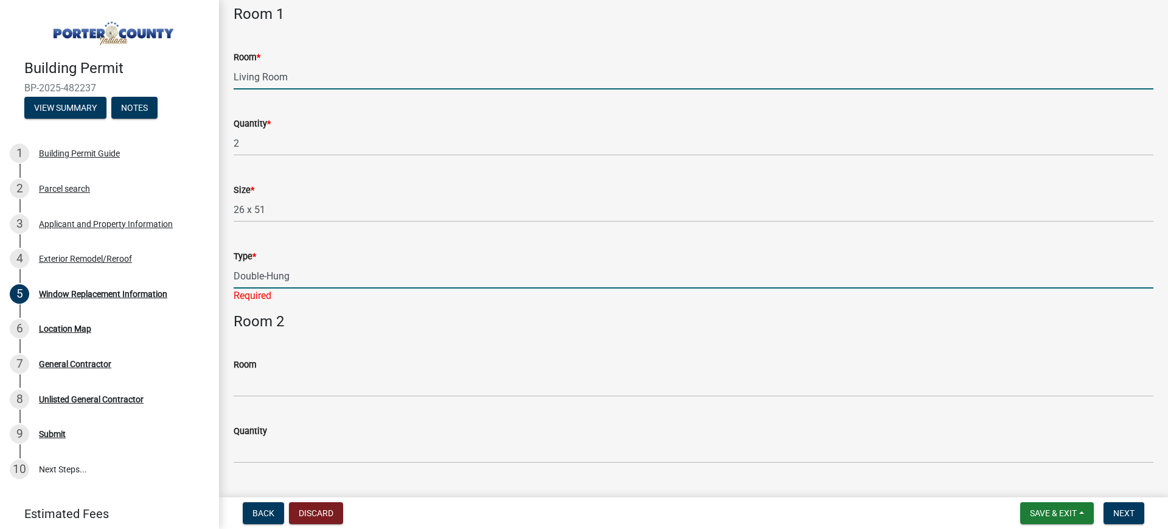
click at [260, 75] on input "Living Room" at bounding box center [694, 77] width 920 height 25
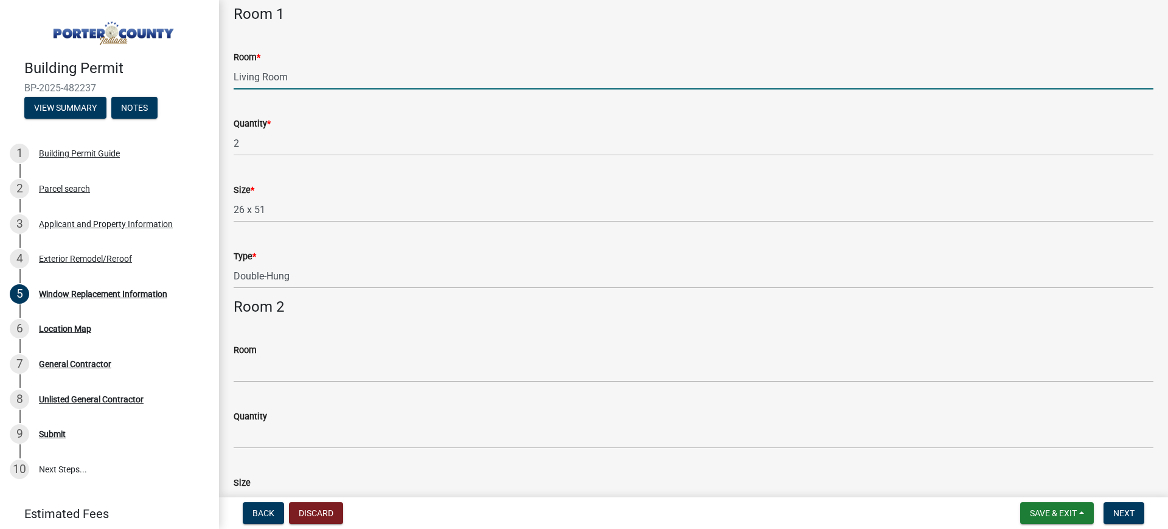
click at [260, 75] on input "Living Room" at bounding box center [694, 77] width 920 height 25
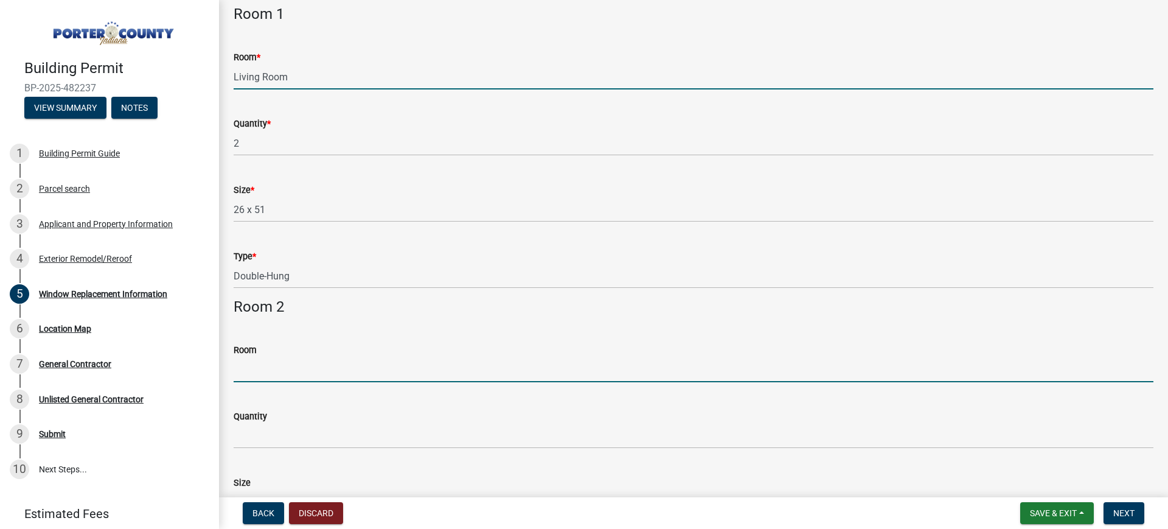
click at [270, 365] on input "Room" at bounding box center [694, 369] width 920 height 25
paste input "Living Room"
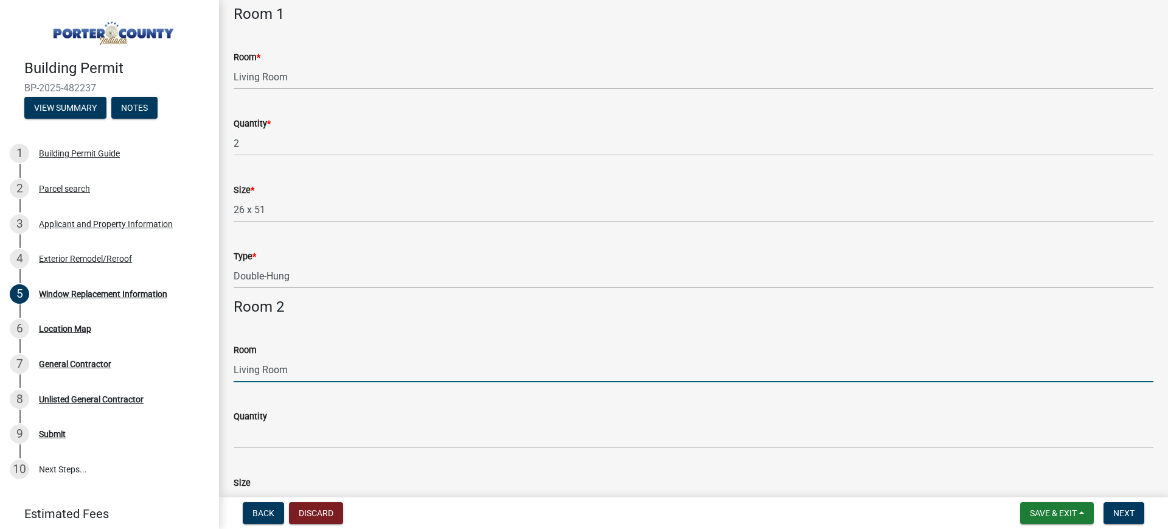
type input "Living Room"
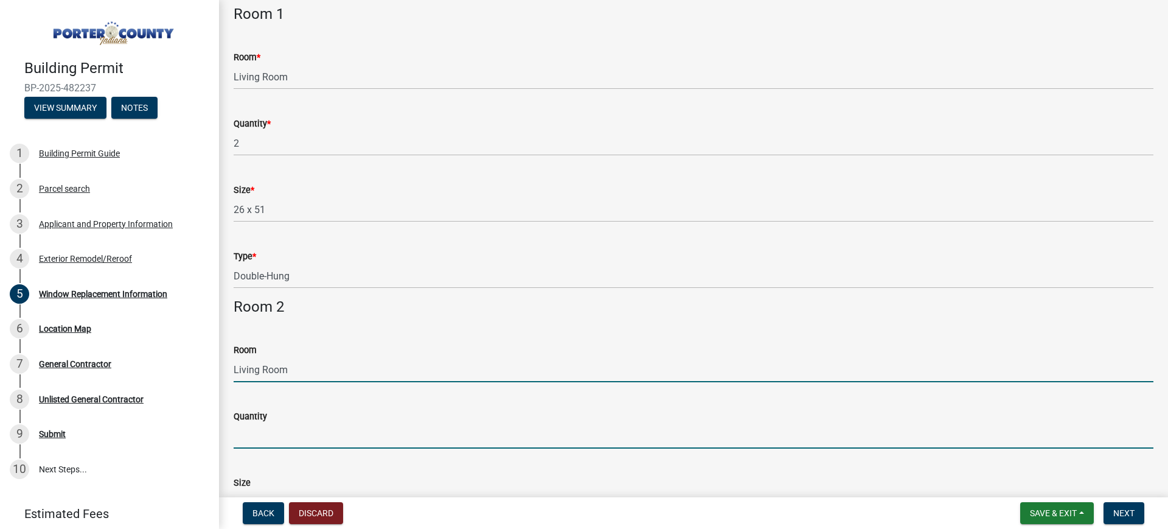
click at [300, 441] on input "Quantity" at bounding box center [694, 436] width 920 height 25
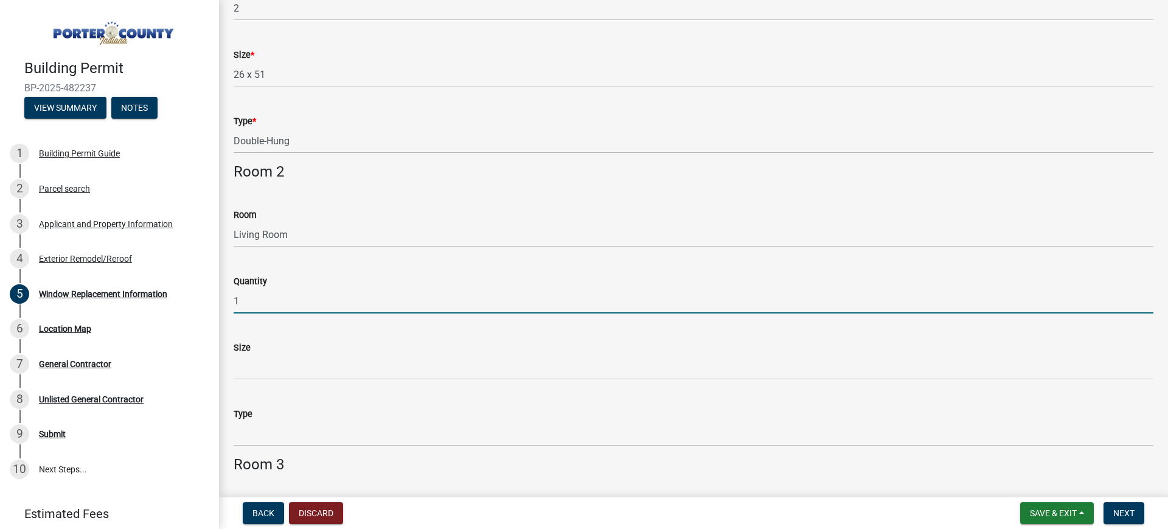
scroll to position [304, 0]
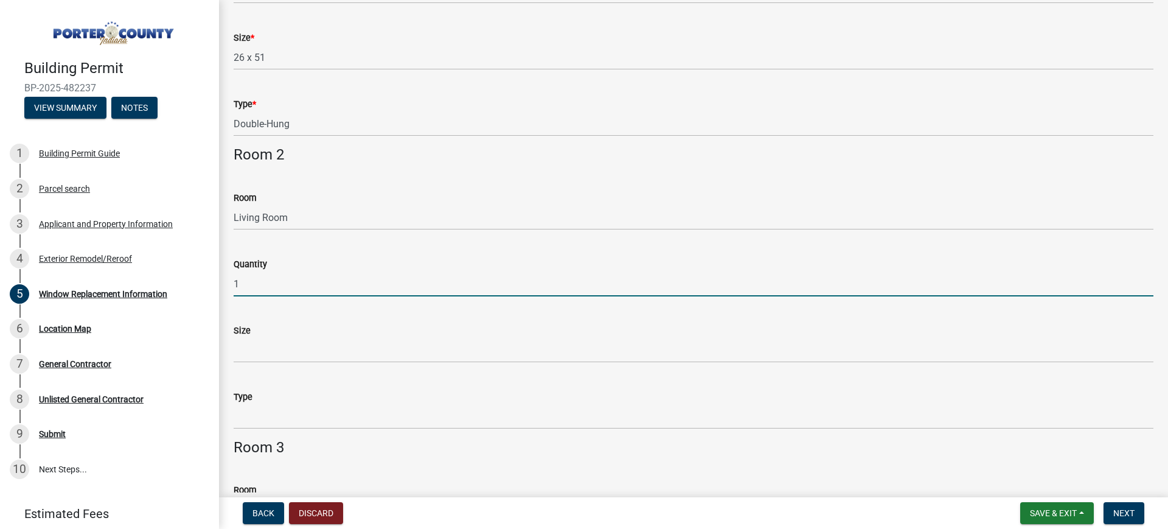
type input "1"
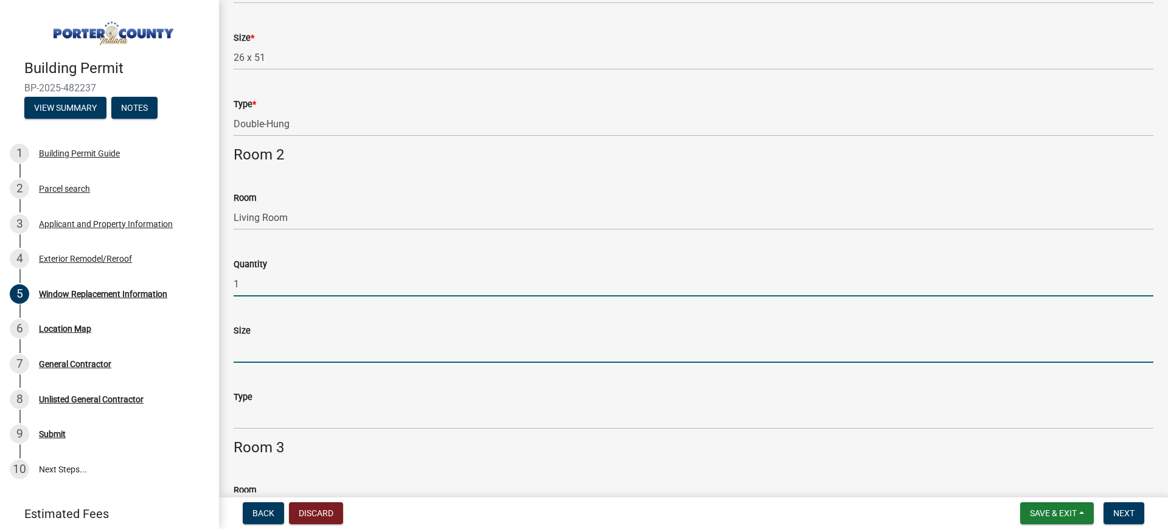
click at [297, 361] on input "Size" at bounding box center [694, 350] width 920 height 25
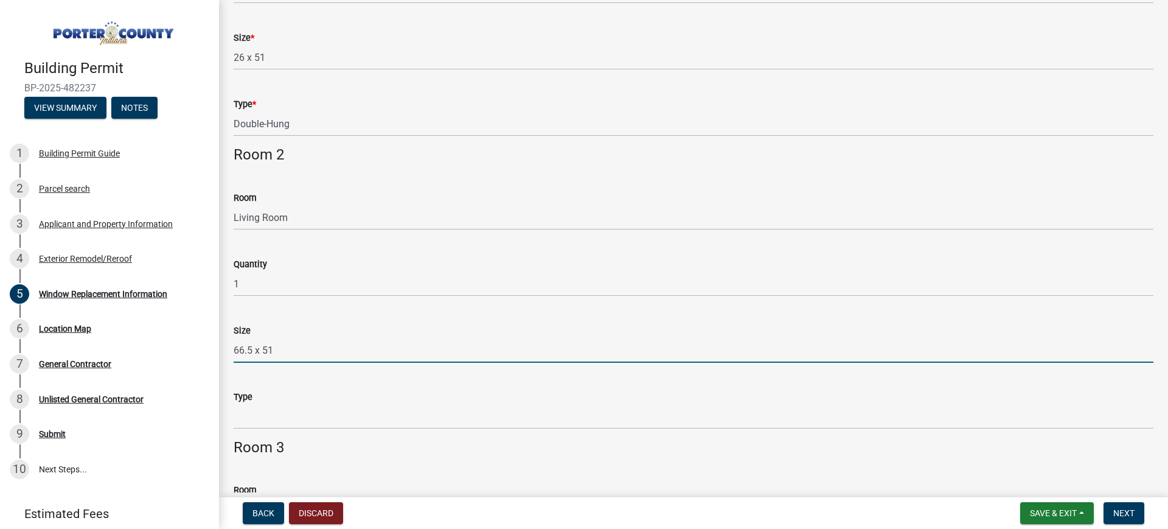
type input "66.5 x 51"
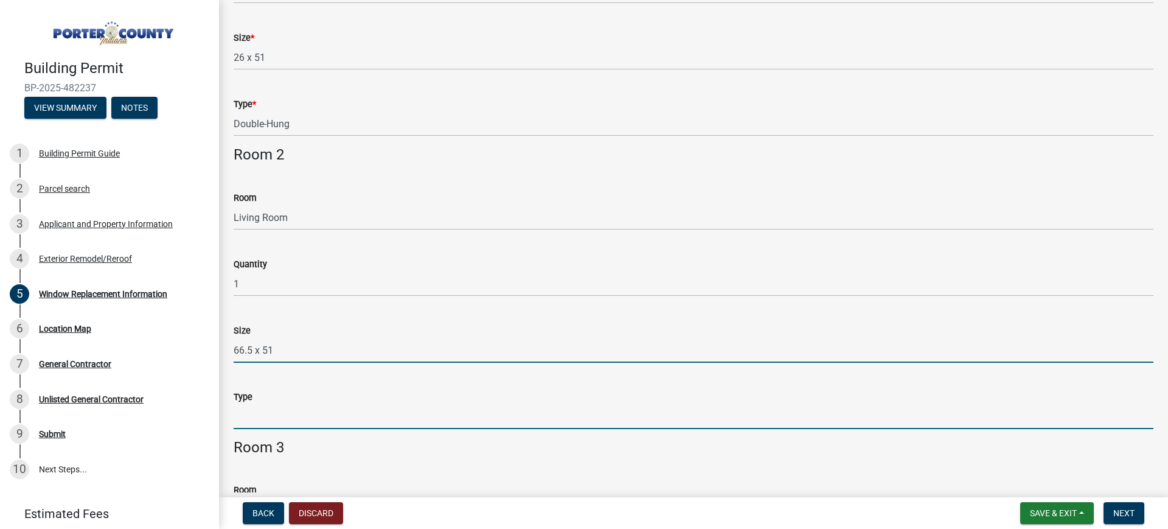
click at [303, 410] on input "Type" at bounding box center [694, 416] width 920 height 25
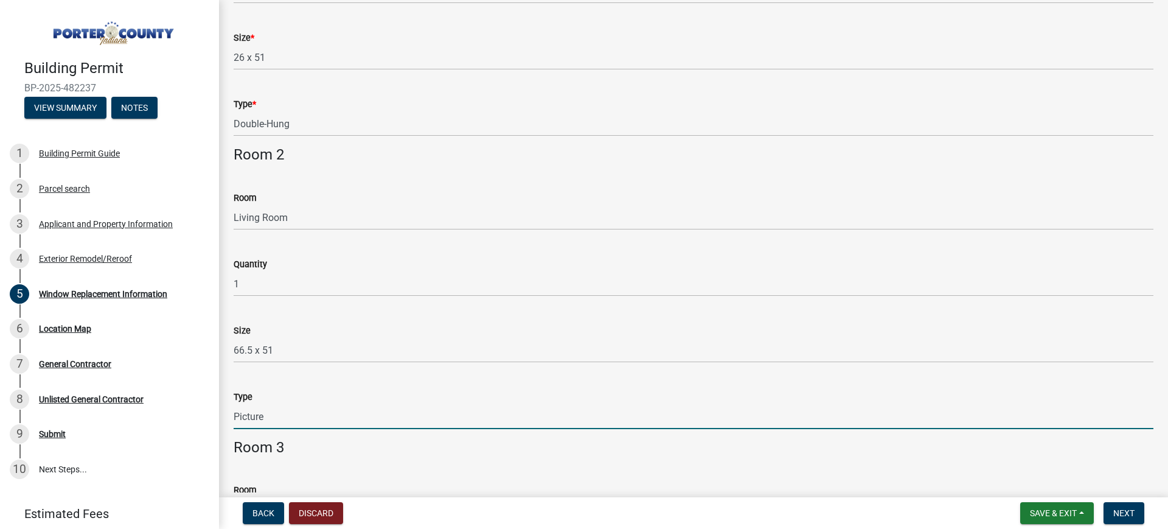
type input "Picture"
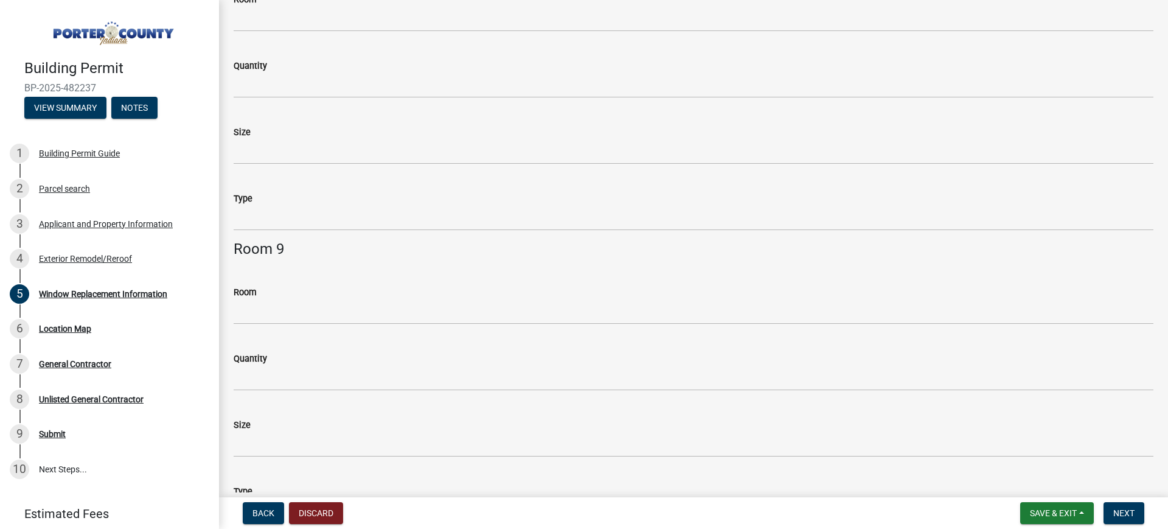
scroll to position [2510, 0]
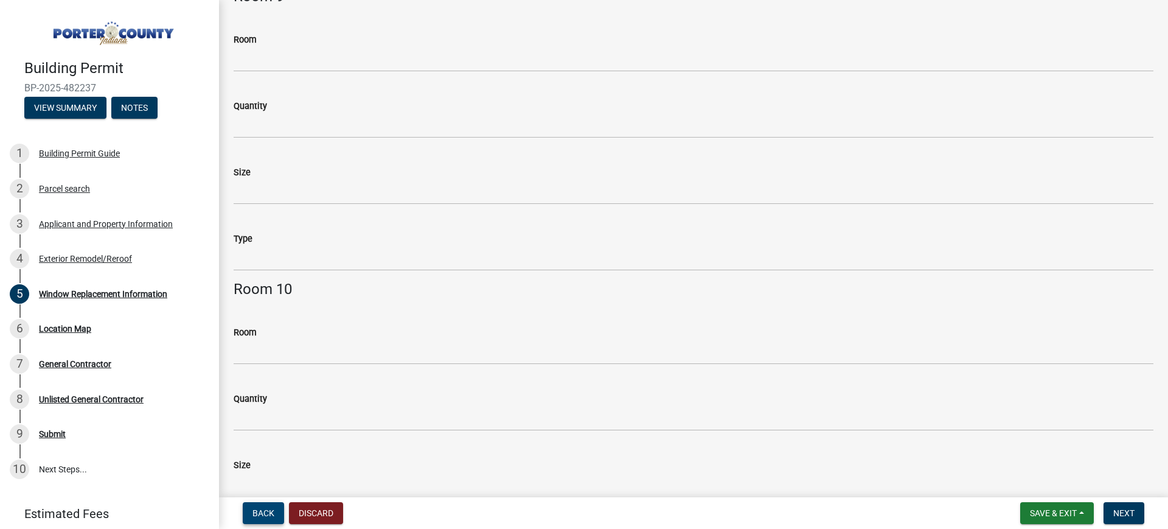
click at [268, 509] on span "Back" at bounding box center [264, 513] width 22 height 10
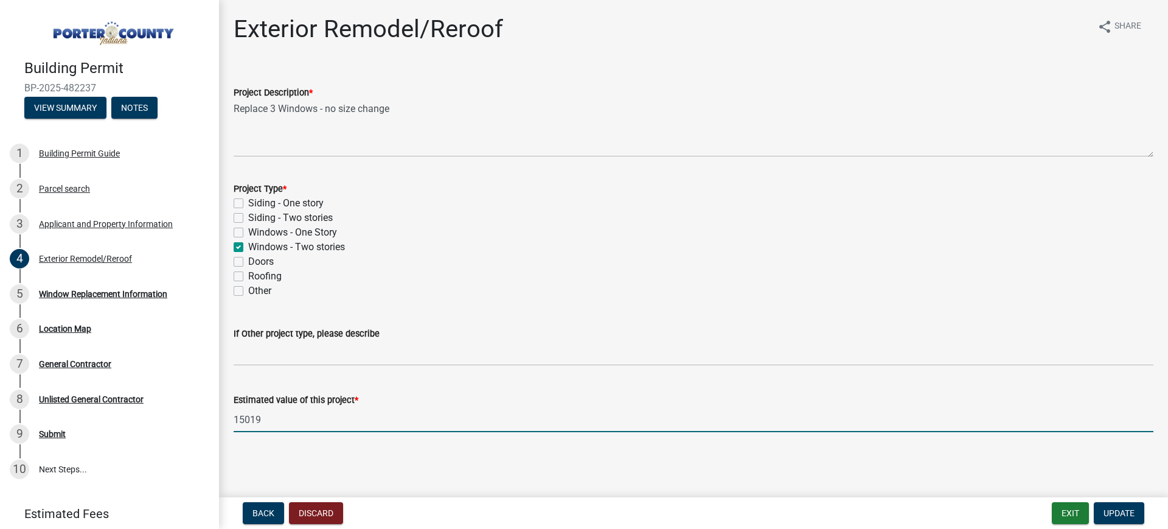
click at [247, 418] on input "15019" at bounding box center [694, 419] width 920 height 25
paste input "1,733.78"
type input "11733"
click at [1123, 511] on span "Update" at bounding box center [1119, 513] width 31 height 10
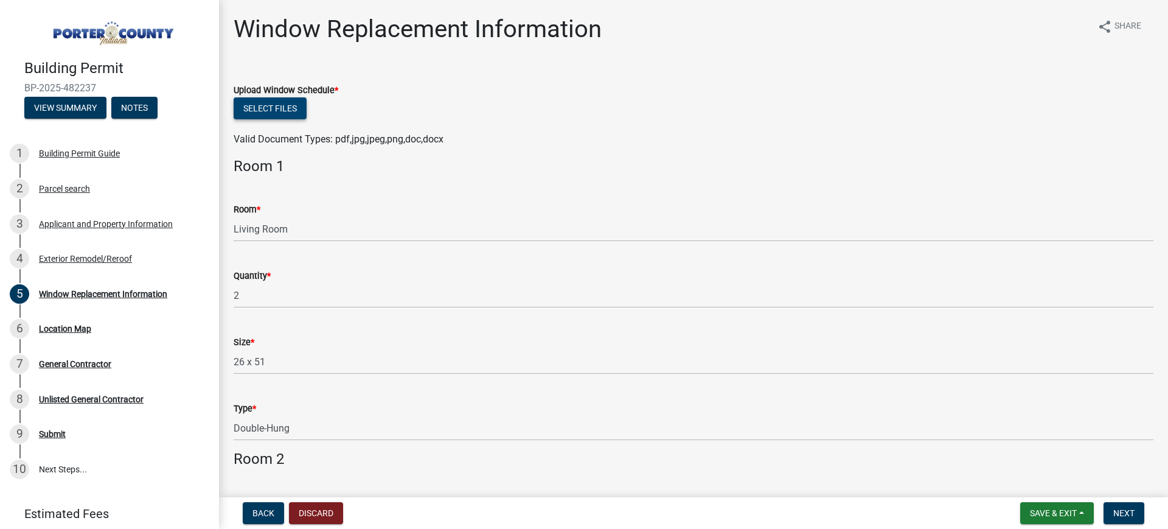
click at [251, 116] on button "Select files" at bounding box center [270, 108] width 73 height 22
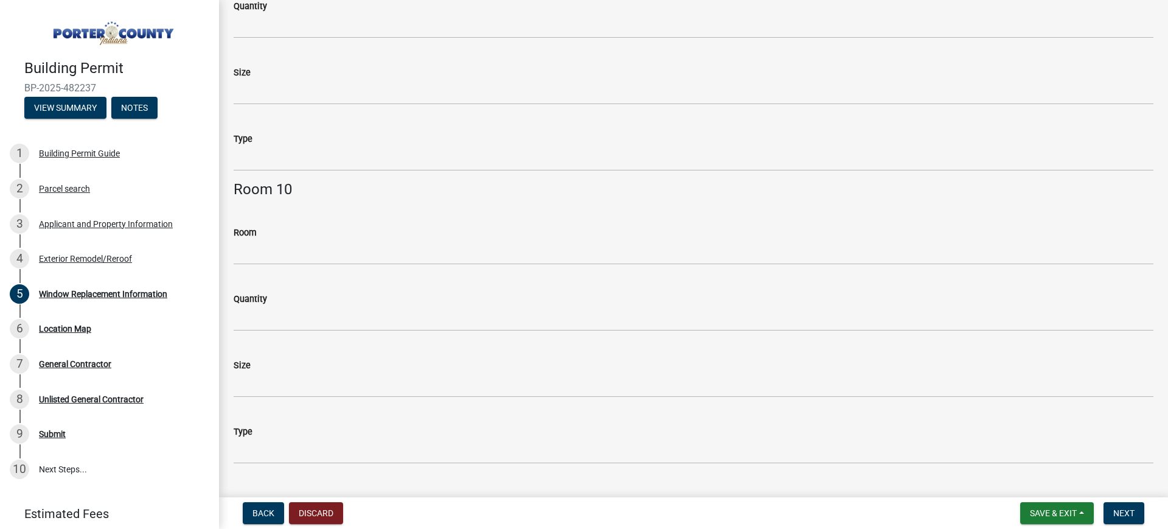
scroll to position [2782, 0]
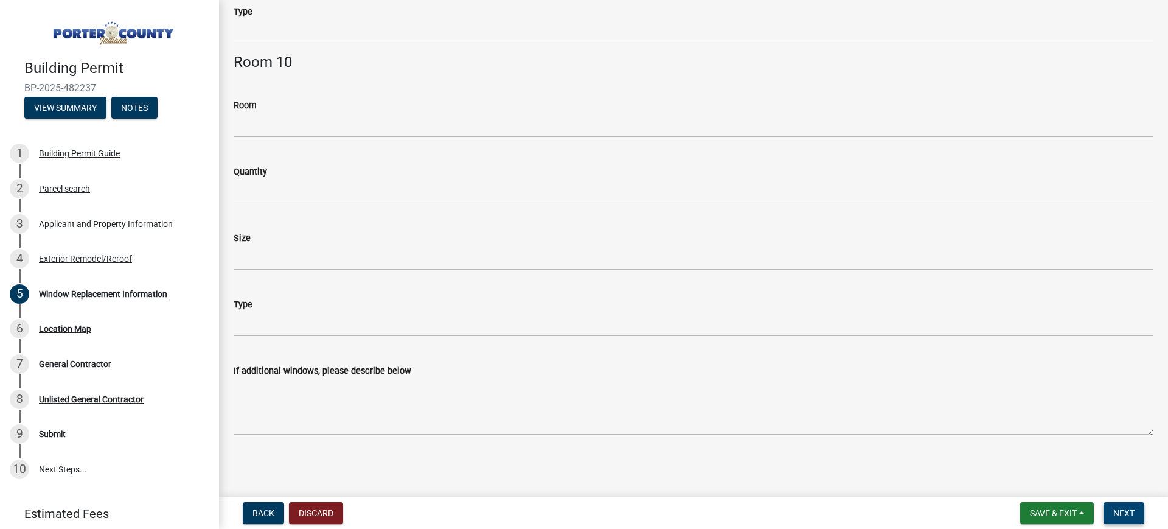
click at [1126, 508] on span "Next" at bounding box center [1124, 513] width 21 height 10
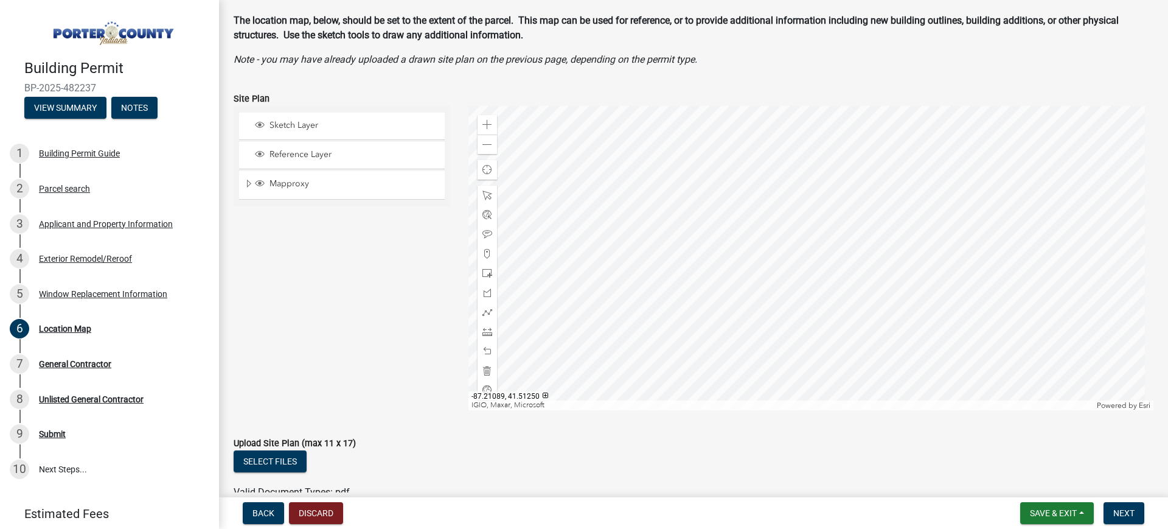
scroll to position [120, 0]
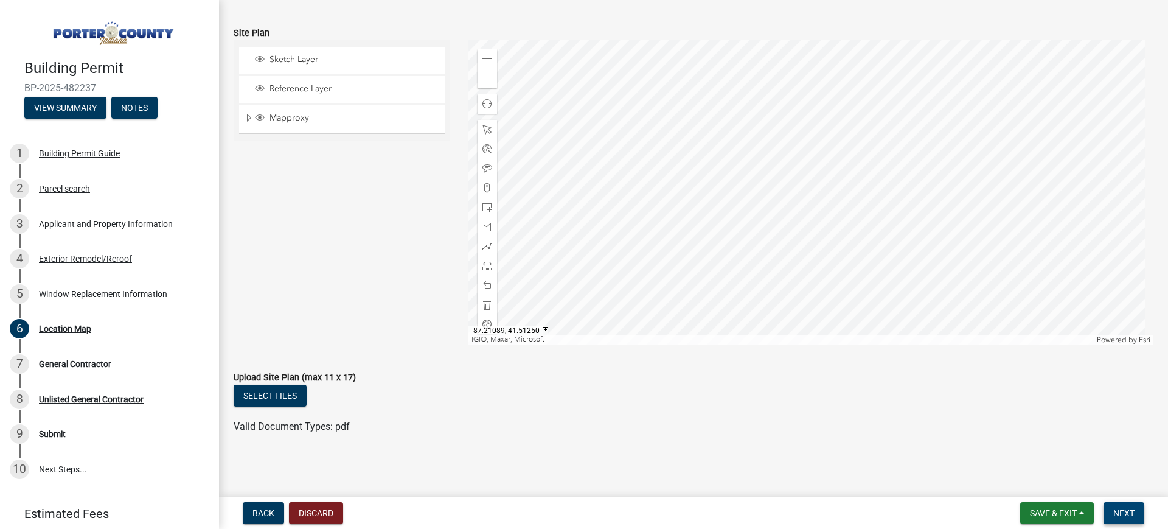
click at [1136, 509] on button "Next" at bounding box center [1124, 513] width 41 height 22
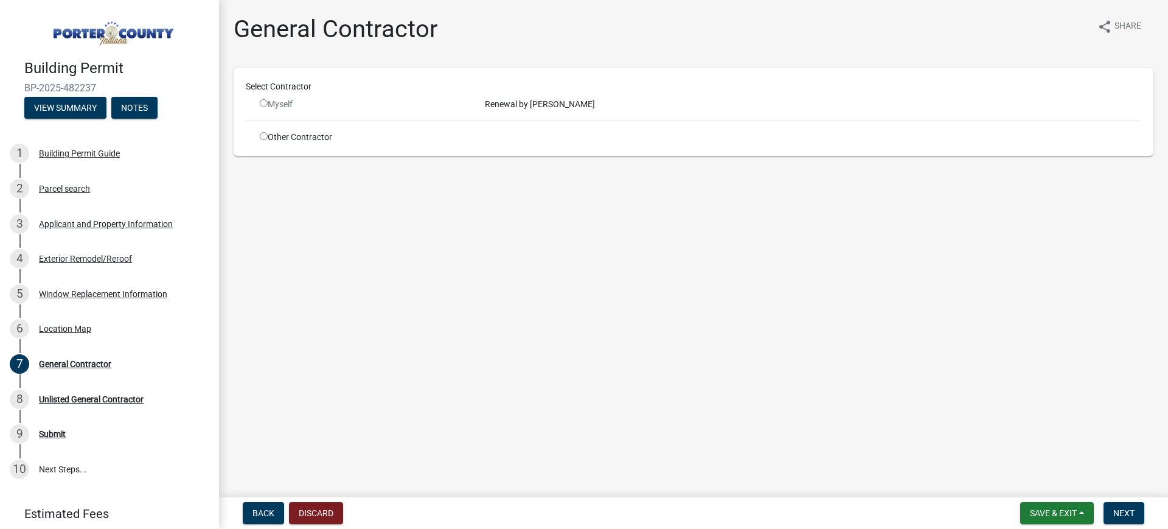
click at [588, 97] on div "Select Contractor" at bounding box center [694, 89] width 914 height 18
click at [545, 106] on div "Renewal by [PERSON_NAME]" at bounding box center [813, 104] width 675 height 13
click at [263, 106] on input "radio" at bounding box center [264, 103] width 8 height 8
click at [262, 98] on div "Myself" at bounding box center [363, 104] width 207 height 13
click at [261, 103] on input "radio" at bounding box center [264, 103] width 8 height 8
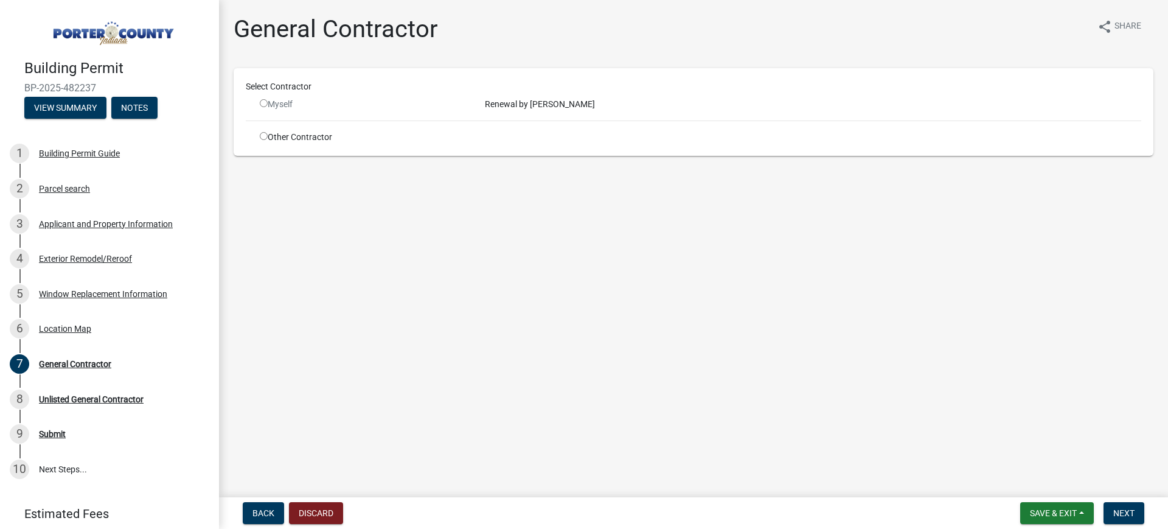
click at [265, 102] on input "radio" at bounding box center [264, 103] width 8 height 8
radio input "false"
click at [283, 139] on div "Other Contractor" at bounding box center [363, 137] width 225 height 13
click at [260, 136] on input "radio" at bounding box center [264, 136] width 8 height 8
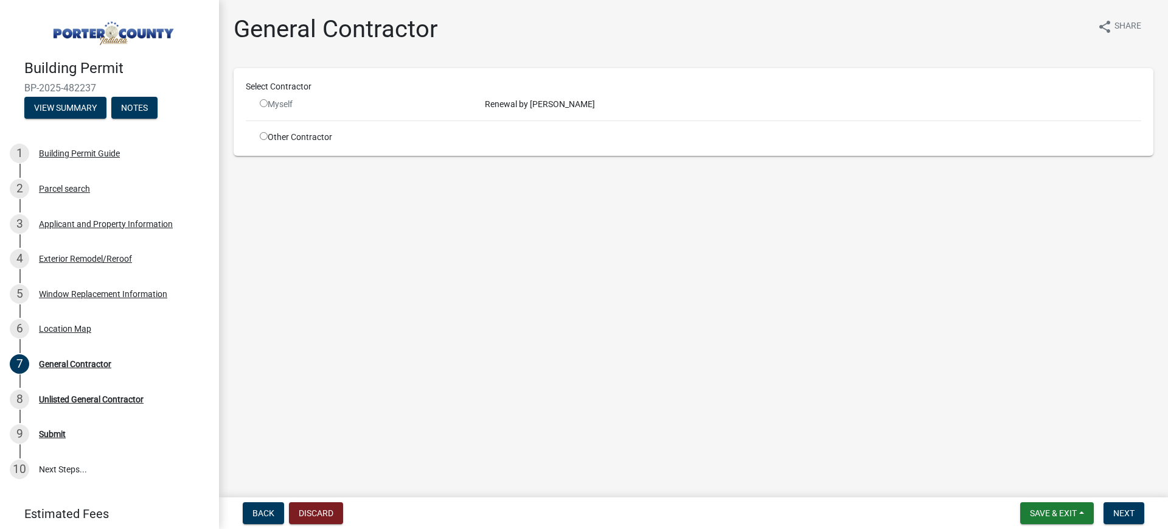
radio input "true"
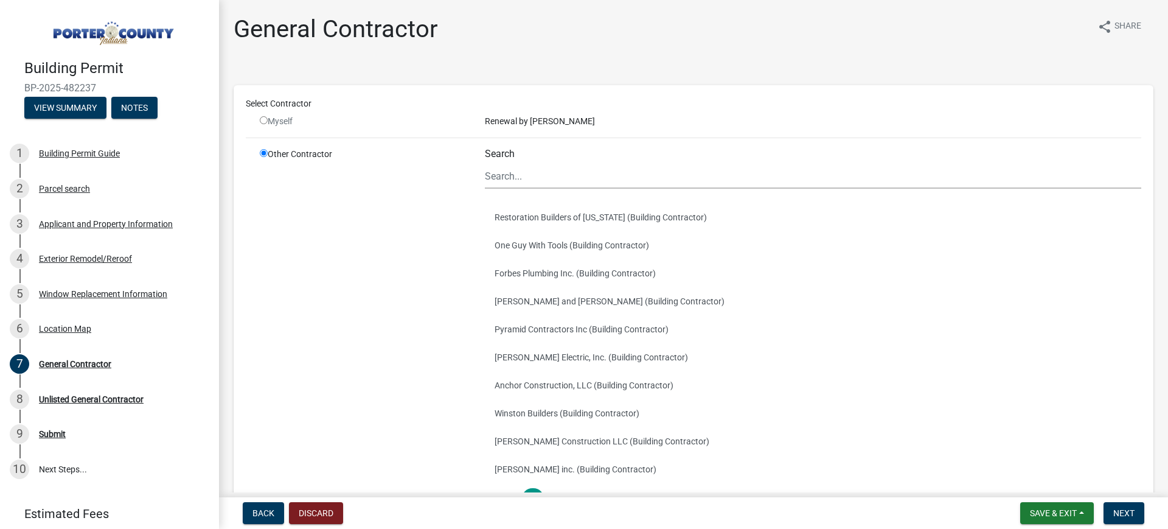
click at [264, 116] on input "radio" at bounding box center [264, 120] width 8 height 8
radio input "false"
radio input "true"
click at [264, 117] on input "radio" at bounding box center [264, 120] width 8 height 8
radio input "false"
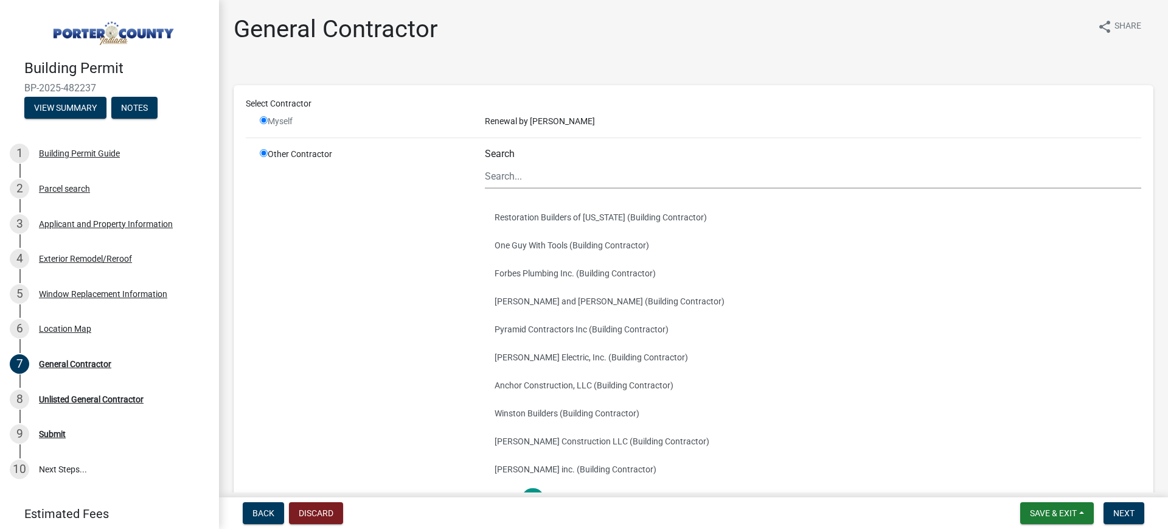
radio input "true"
click at [506, 124] on div "Renewal by [PERSON_NAME]" at bounding box center [813, 121] width 675 height 13
click at [509, 121] on div "Renewal by [PERSON_NAME]" at bounding box center [813, 121] width 675 height 13
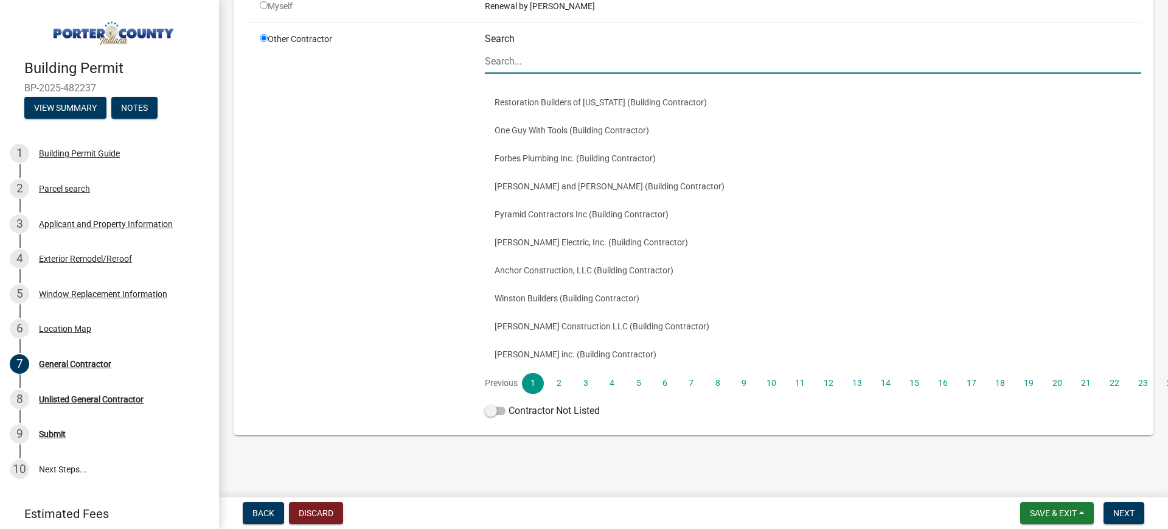
click at [511, 52] on input "Search" at bounding box center [813, 61] width 657 height 25
type input "renewal"
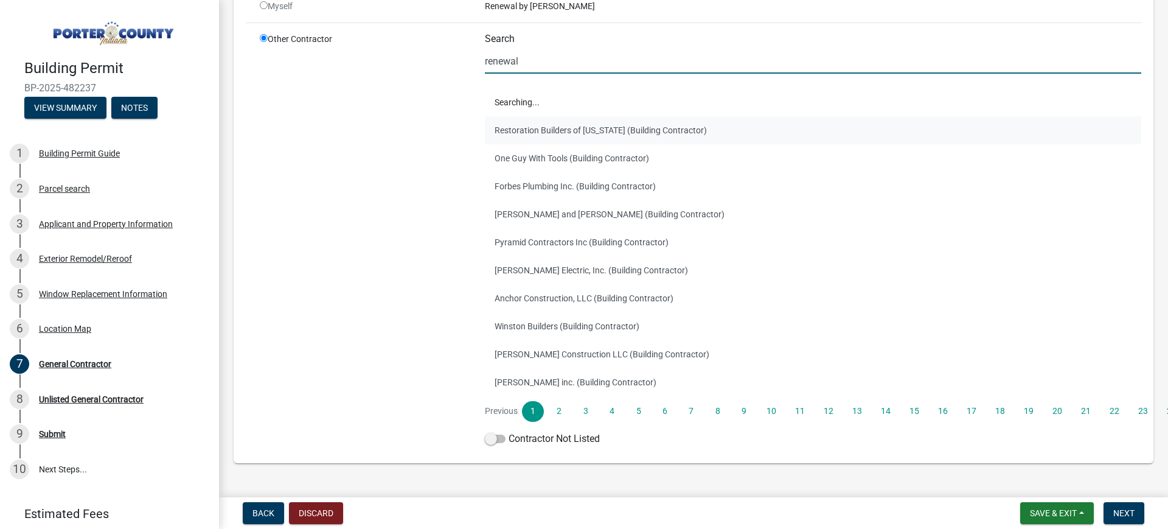
scroll to position [0, 0]
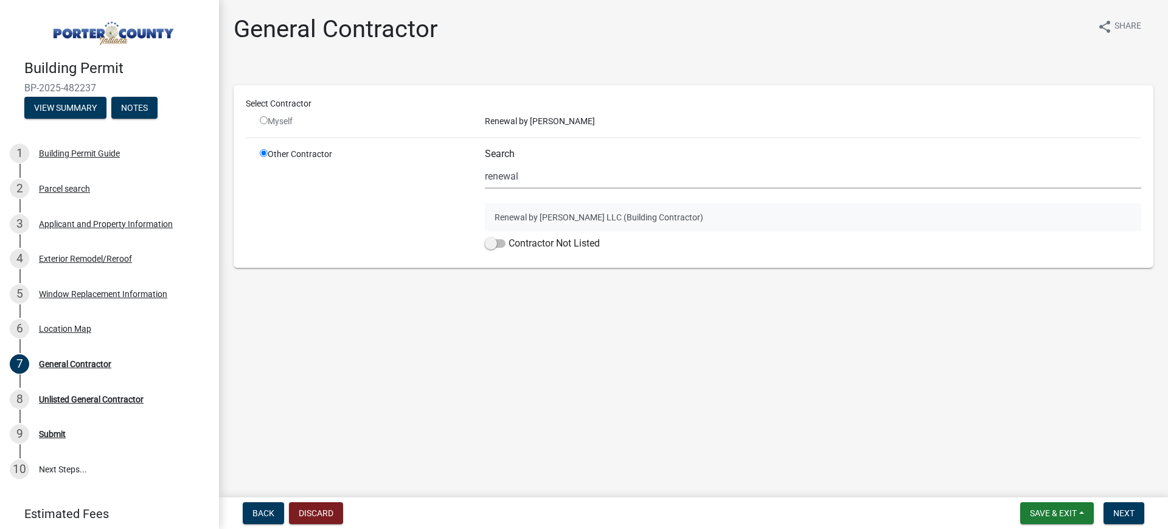
click at [543, 210] on button "Renewal by [PERSON_NAME] LLC (Building Contractor)" at bounding box center [813, 217] width 657 height 28
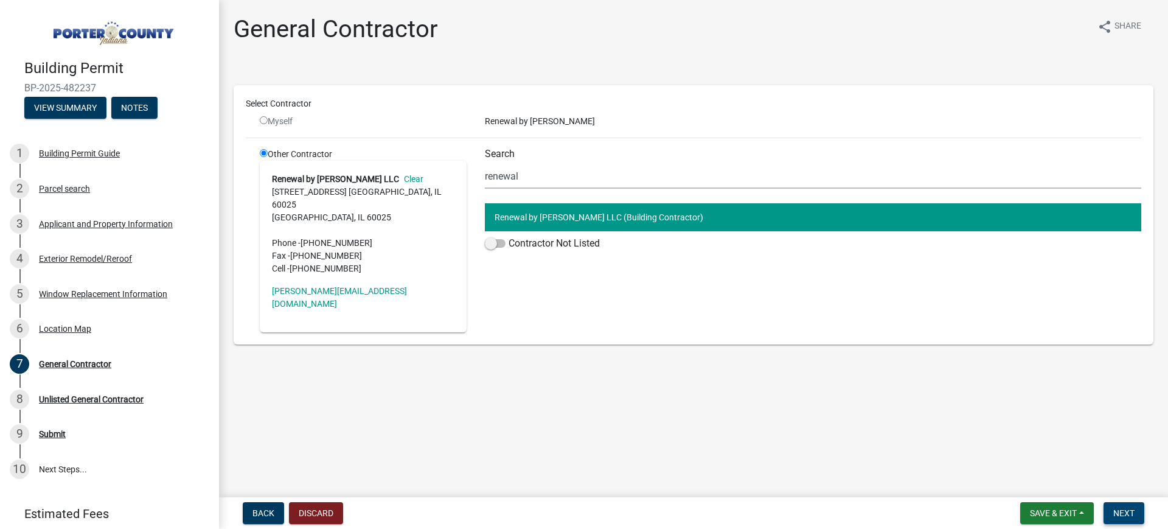
click at [1131, 520] on button "Next" at bounding box center [1124, 513] width 41 height 22
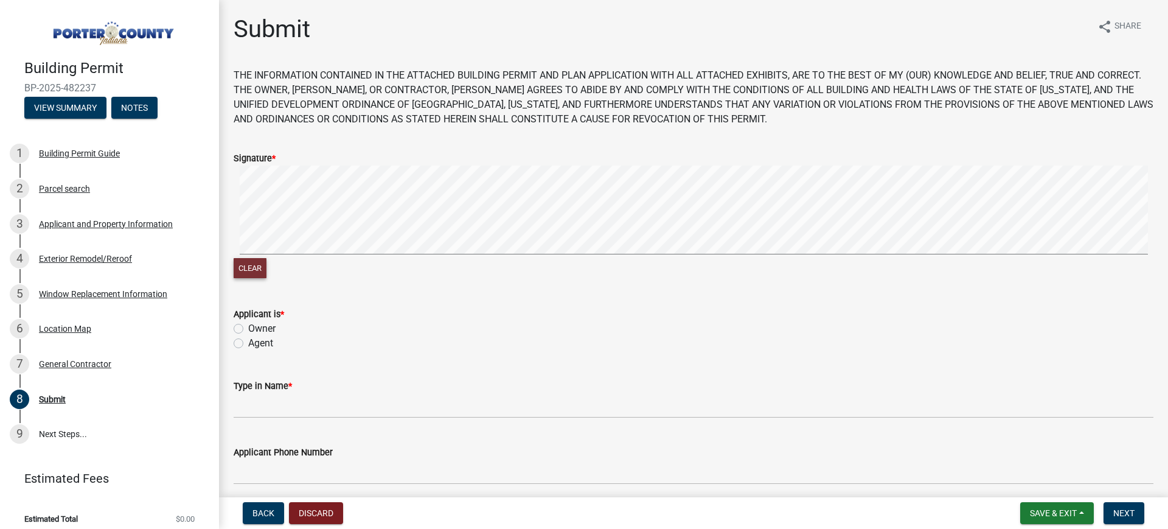
click at [256, 273] on button "Clear" at bounding box center [250, 268] width 33 height 20
click at [248, 266] on button "Clear" at bounding box center [250, 268] width 33 height 20
click at [262, 273] on button "Clear" at bounding box center [250, 268] width 33 height 20
click at [260, 270] on button "Clear" at bounding box center [250, 268] width 33 height 20
drag, startPoint x: 396, startPoint y: 299, endPoint x: 419, endPoint y: 255, distance: 49.3
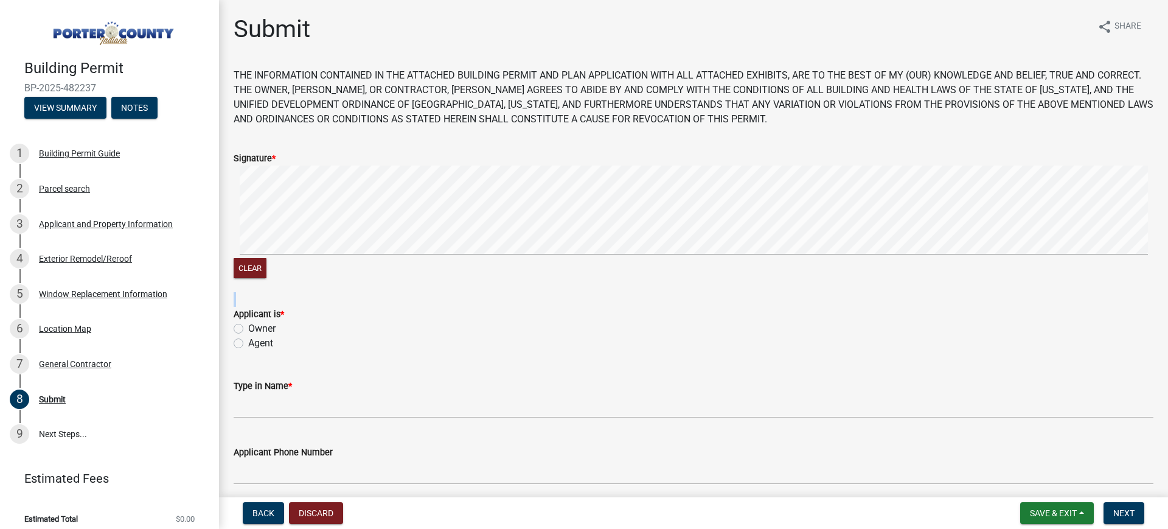
click at [409, 276] on form "Signature * Clear" at bounding box center [694, 208] width 920 height 145
click at [253, 276] on button "Clear" at bounding box center [250, 268] width 33 height 20
click at [260, 264] on button "Clear" at bounding box center [250, 268] width 33 height 20
click at [264, 256] on signature-pad at bounding box center [694, 212] width 920 height 93
click at [264, 267] on button "Clear" at bounding box center [250, 268] width 33 height 20
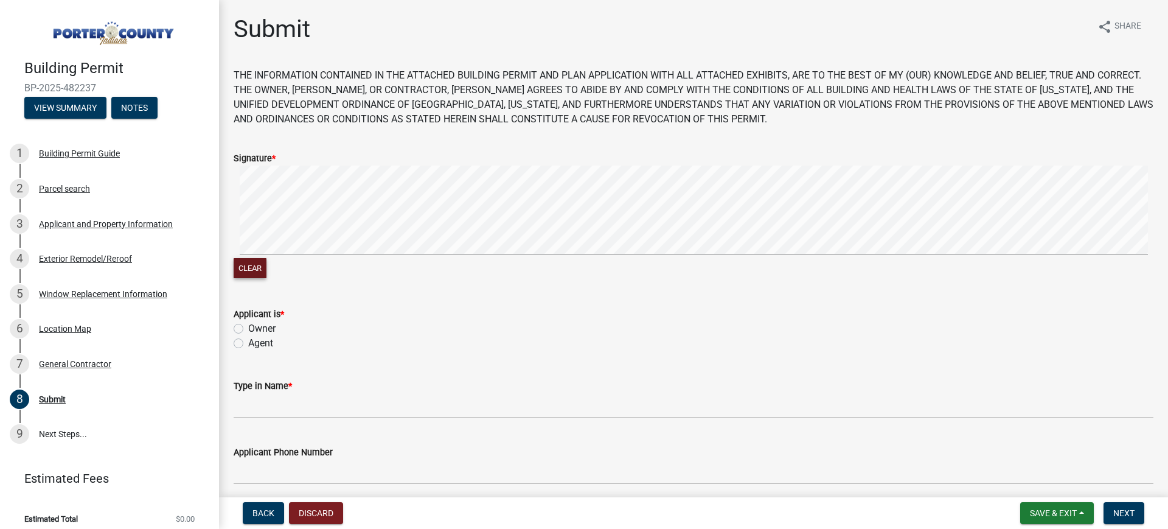
click at [242, 268] on button "Clear" at bounding box center [250, 268] width 33 height 20
click at [265, 340] on label "Agent" at bounding box center [260, 343] width 25 height 15
click at [256, 340] on input "Agent" at bounding box center [252, 340] width 8 height 8
radio input "true"
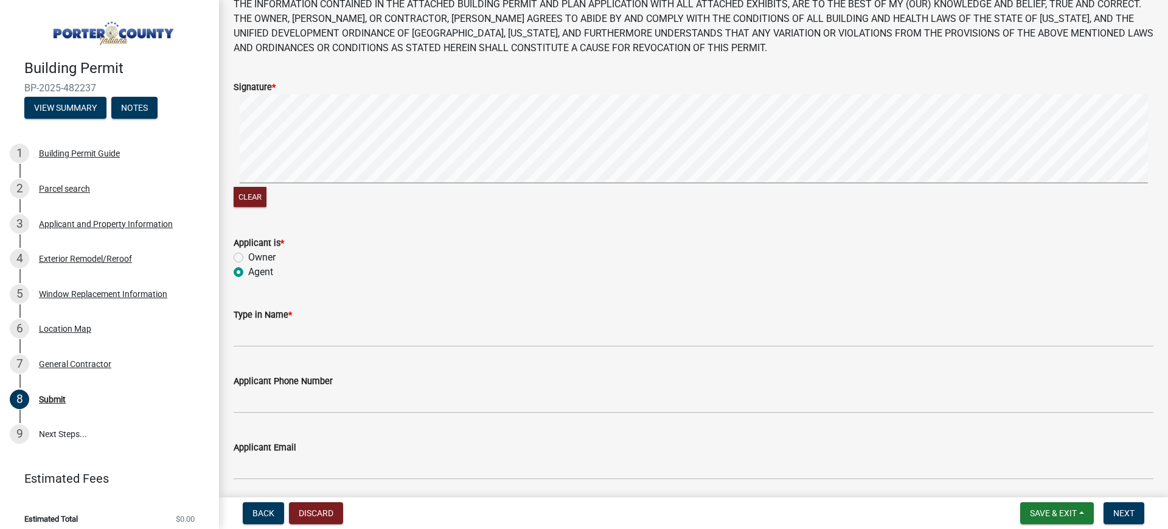
scroll to position [191, 0]
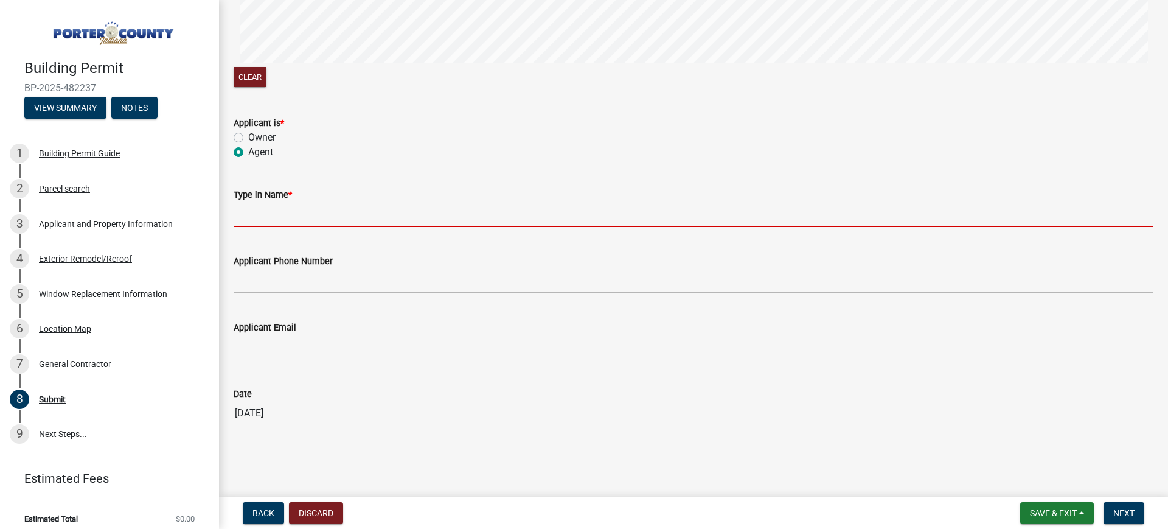
click at [263, 224] on input "Type in Name *" at bounding box center [694, 214] width 920 height 25
type input "[PERSON_NAME]"
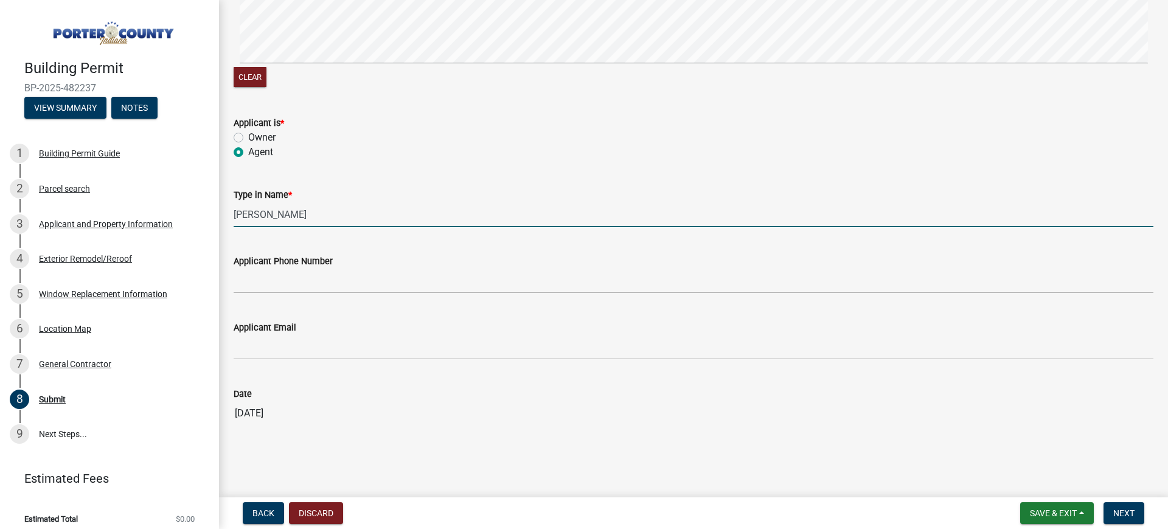
type input "6512646960"
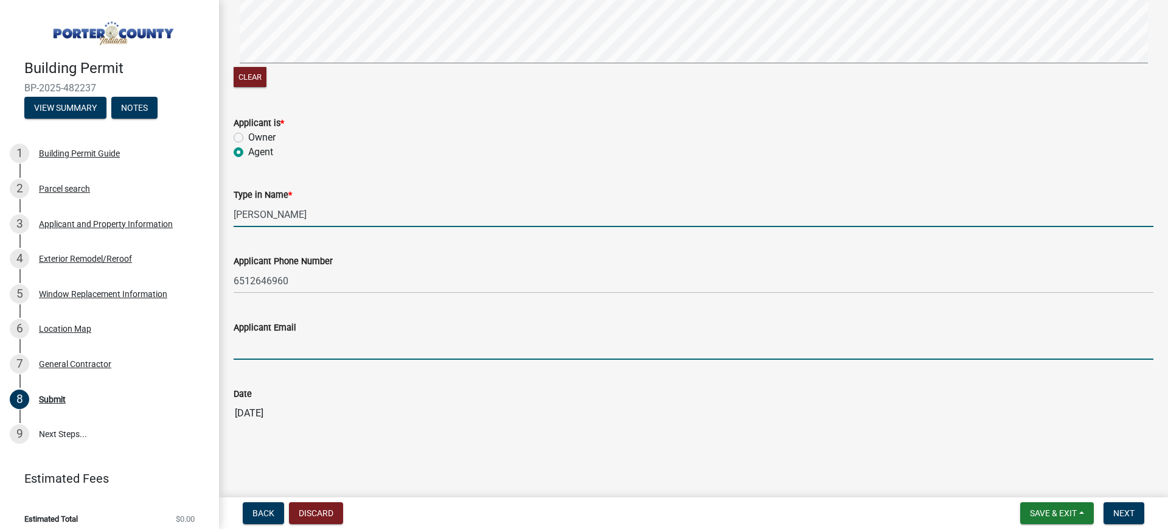
type input "[EMAIL_ADDRESS][DOMAIN_NAME]"
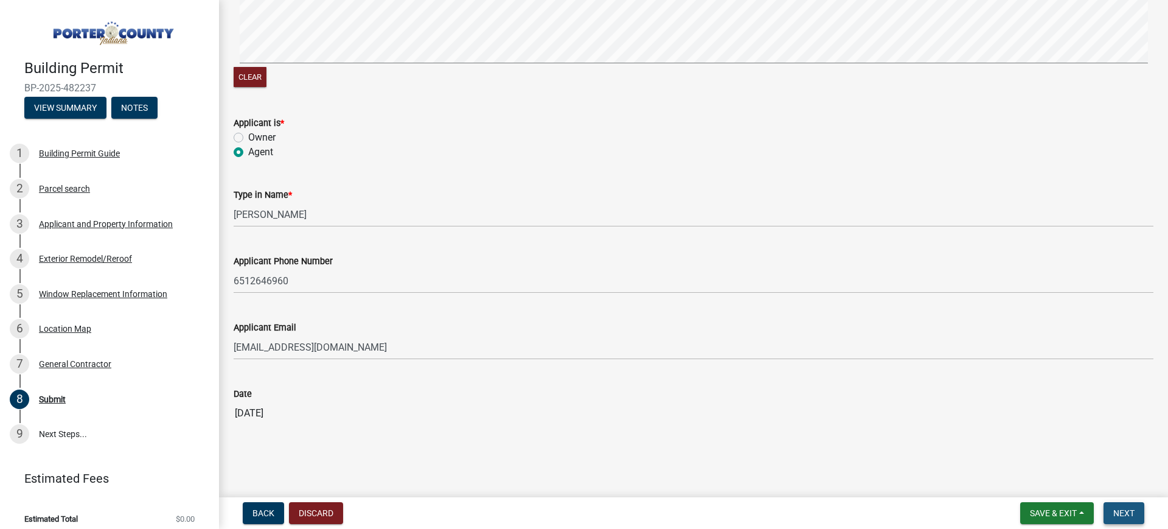
click at [1130, 512] on span "Next" at bounding box center [1124, 513] width 21 height 10
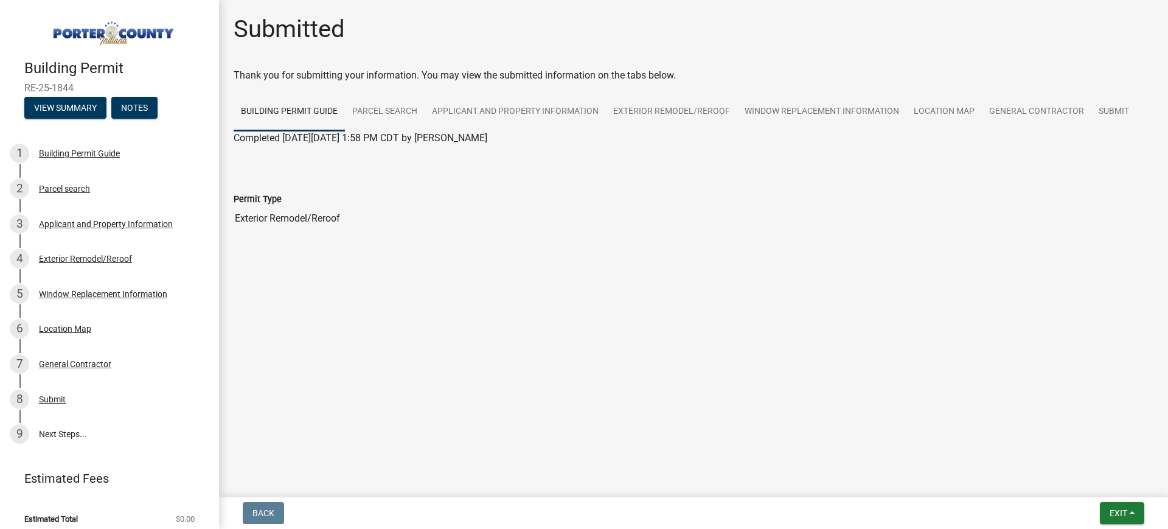
click at [40, 78] on div "Building Permit RE-25-1844 View Summary Notes" at bounding box center [110, 86] width 200 height 72
drag, startPoint x: 40, startPoint y: 78, endPoint x: 29, endPoint y: 80, distance: 11.1
click at [29, 80] on div "Building Permit RE-25-1844 View Summary Notes" at bounding box center [110, 86] width 200 height 72
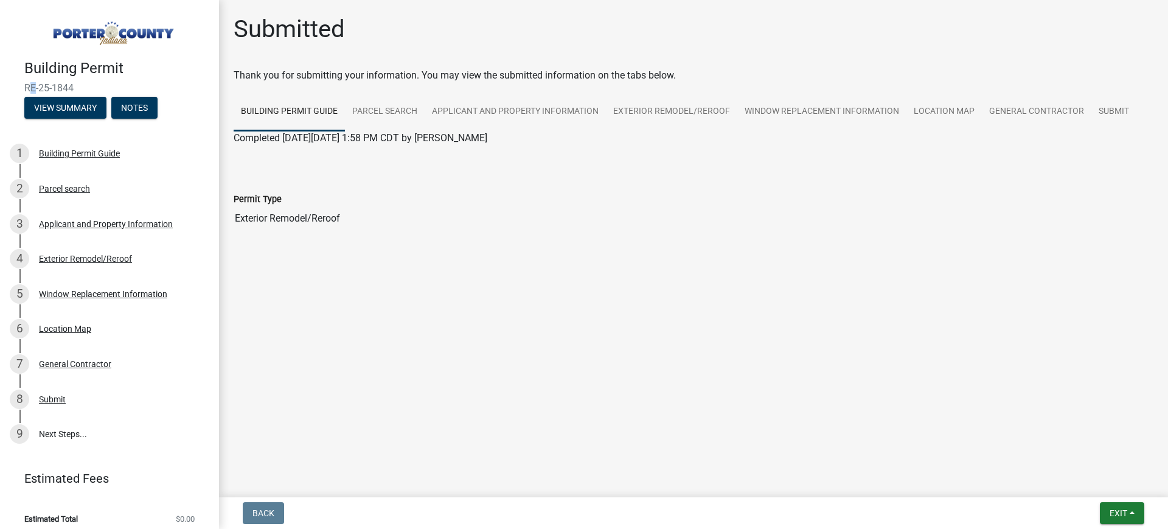
click at [27, 82] on span "RE-25-1844" at bounding box center [109, 88] width 170 height 12
copy div "RE-25-1844 View Summary Notes"
